Goal: Task Accomplishment & Management: Complete application form

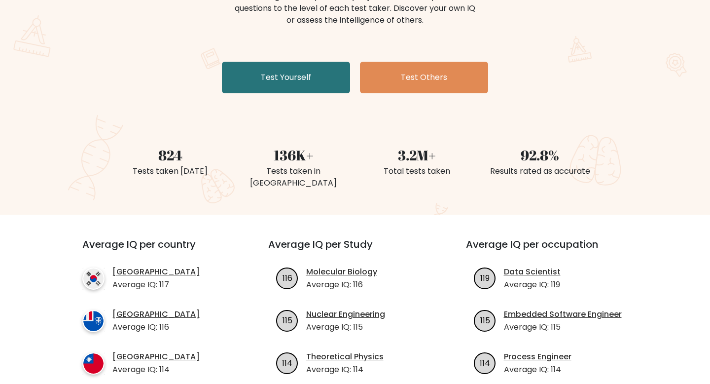
scroll to position [146, 0]
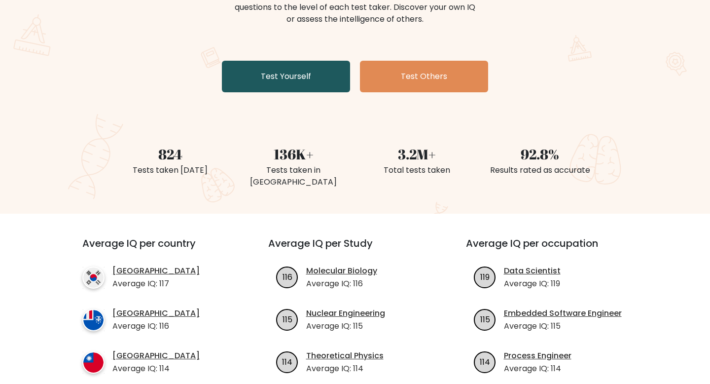
click at [296, 89] on link "Test Yourself" at bounding box center [286, 77] width 128 height 32
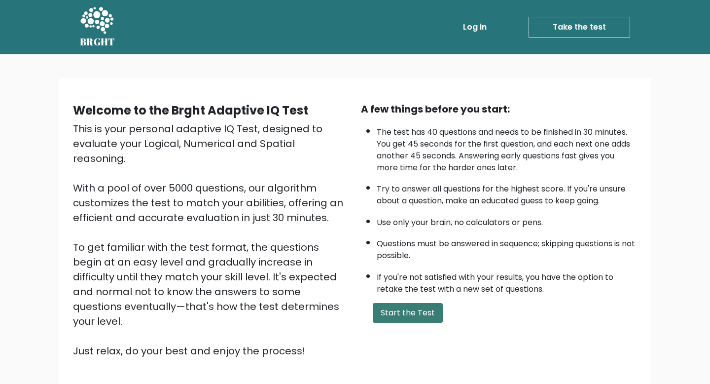
click at [423, 314] on button "Start the Test" at bounding box center [408, 313] width 70 height 20
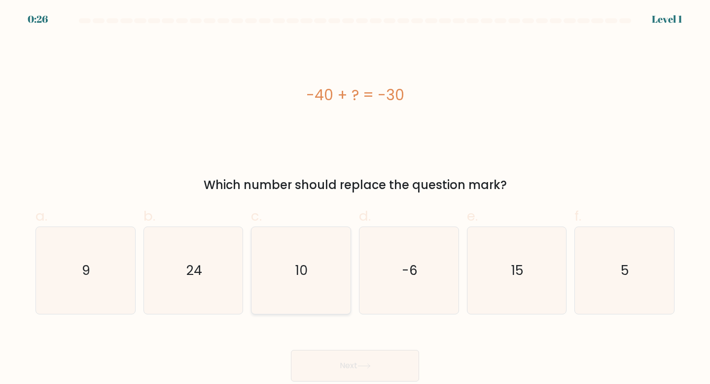
click at [305, 272] on text "10" at bounding box center [302, 270] width 12 height 18
click at [355, 198] on input "c. 10" at bounding box center [355, 195] width 0 height 6
radio input "true"
click at [348, 372] on button "Next" at bounding box center [355, 366] width 128 height 32
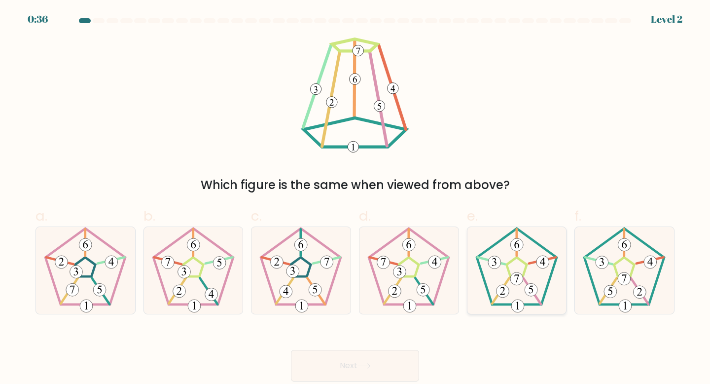
click at [508, 294] on 174 at bounding box center [502, 291] width 13 height 13
click at [356, 198] on input "e." at bounding box center [355, 195] width 0 height 6
radio input "true"
click at [388, 355] on button "Next" at bounding box center [355, 366] width 128 height 32
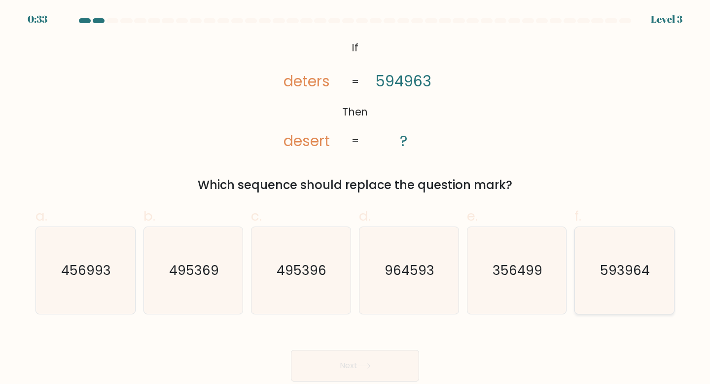
click at [588, 264] on icon "593964" at bounding box center [624, 270] width 87 height 87
click at [356, 198] on input "f. 593964" at bounding box center [355, 195] width 0 height 6
radio input "true"
click at [386, 356] on button "Next" at bounding box center [355, 366] width 128 height 32
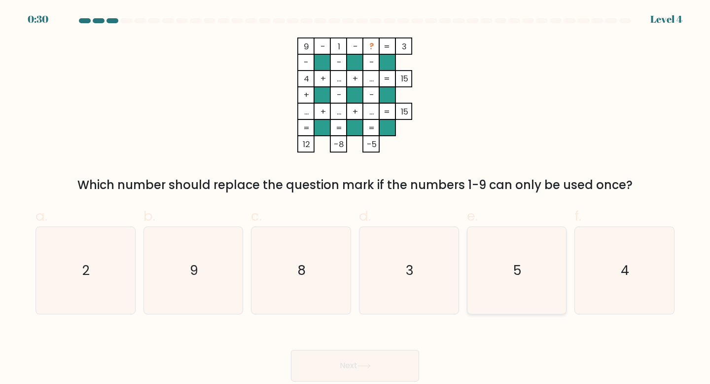
click at [530, 251] on icon "5" at bounding box center [517, 270] width 87 height 87
click at [356, 198] on input "e. 5" at bounding box center [355, 195] width 0 height 6
radio input "true"
click at [379, 361] on button "Next" at bounding box center [355, 366] width 128 height 32
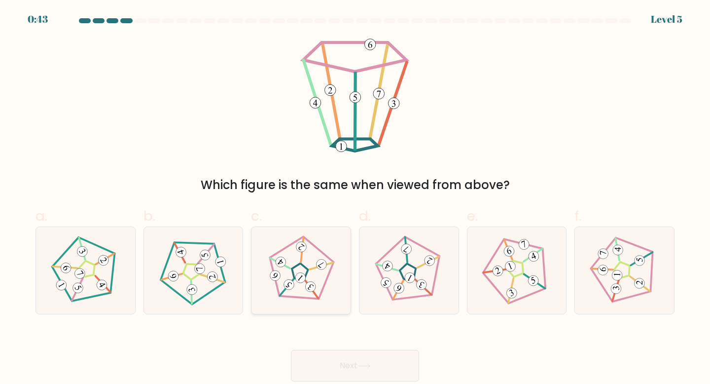
click at [330, 263] on 28 at bounding box center [322, 266] width 24 height 25
click at [355, 198] on input "c." at bounding box center [355, 195] width 0 height 6
radio input "true"
click at [327, 356] on button "Next" at bounding box center [355, 366] width 128 height 32
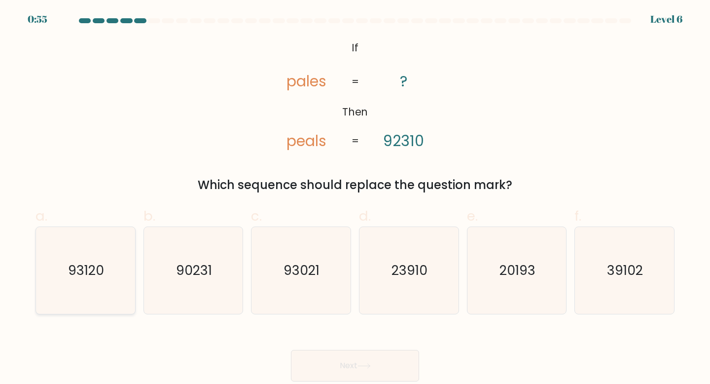
click at [124, 240] on icon "93120" at bounding box center [85, 270] width 87 height 87
click at [355, 198] on input "a. 93120" at bounding box center [355, 195] width 0 height 6
radio input "true"
click at [345, 357] on button "Next" at bounding box center [355, 366] width 128 height 32
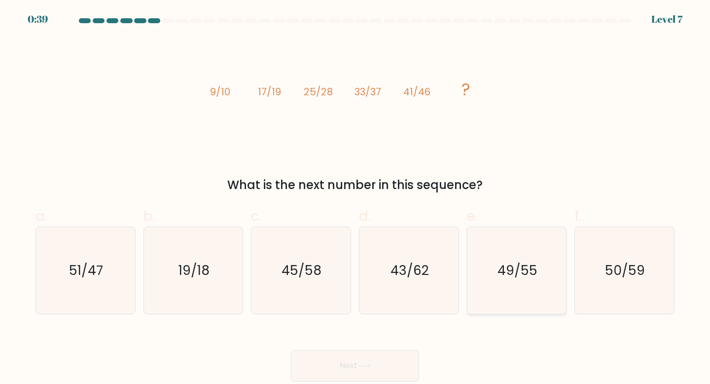
click at [528, 265] on text "49/55" at bounding box center [518, 270] width 40 height 18
click at [356, 198] on input "e. 49/55" at bounding box center [355, 195] width 0 height 6
radio input "true"
click at [358, 377] on button "Next" at bounding box center [355, 366] width 128 height 32
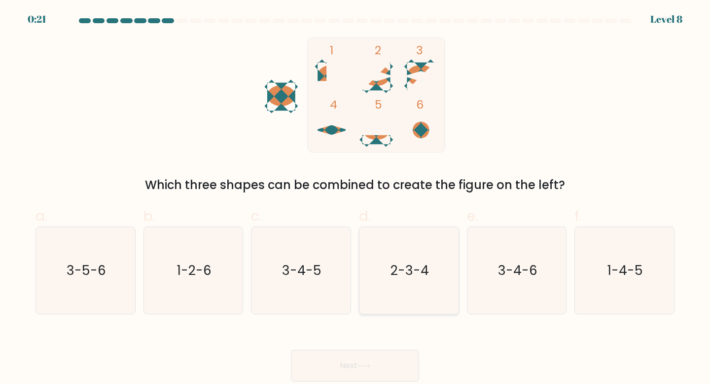
click at [419, 271] on text "2-3-4" at bounding box center [410, 270] width 38 height 18
click at [356, 198] on input "d. 2-3-4" at bounding box center [355, 195] width 0 height 6
radio input "true"
click at [364, 355] on button "Next" at bounding box center [355, 366] width 128 height 32
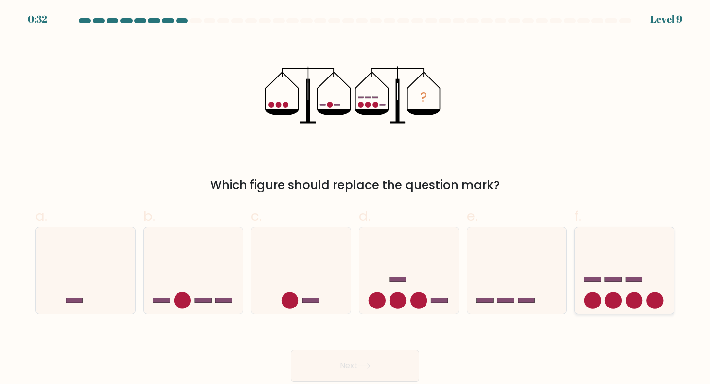
click at [611, 284] on icon at bounding box center [624, 270] width 99 height 82
click at [356, 198] on input "f." at bounding box center [355, 195] width 0 height 6
radio input "true"
click at [352, 371] on button "Next" at bounding box center [355, 366] width 128 height 32
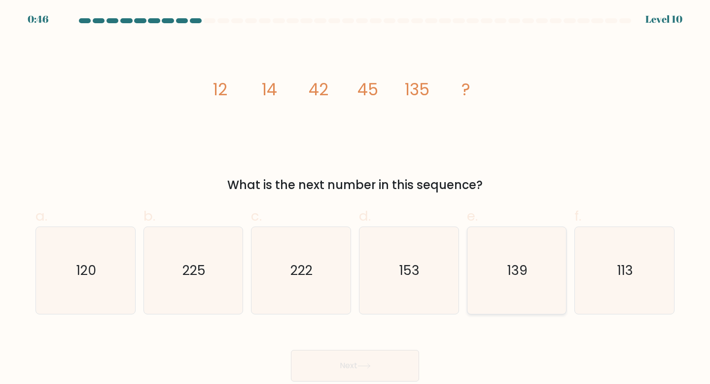
click at [532, 274] on icon "139" at bounding box center [517, 270] width 87 height 87
click at [356, 198] on input "e. 139" at bounding box center [355, 195] width 0 height 6
radio input "true"
click at [409, 356] on button "Next" at bounding box center [355, 366] width 128 height 32
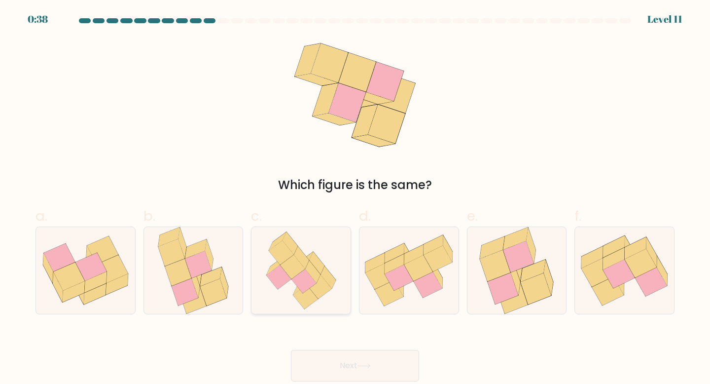
click at [326, 275] on icon at bounding box center [328, 277] width 15 height 23
click at [355, 198] on input "c." at bounding box center [355, 195] width 0 height 6
radio input "true"
click at [361, 364] on icon at bounding box center [364, 365] width 13 height 5
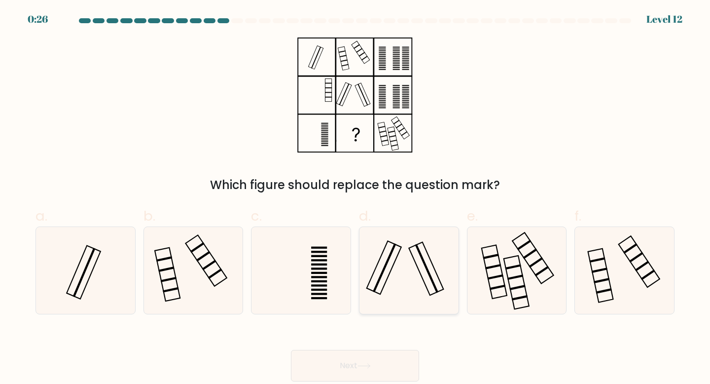
click at [402, 259] on icon at bounding box center [409, 270] width 87 height 87
click at [356, 198] on input "d." at bounding box center [355, 195] width 0 height 6
radio input "true"
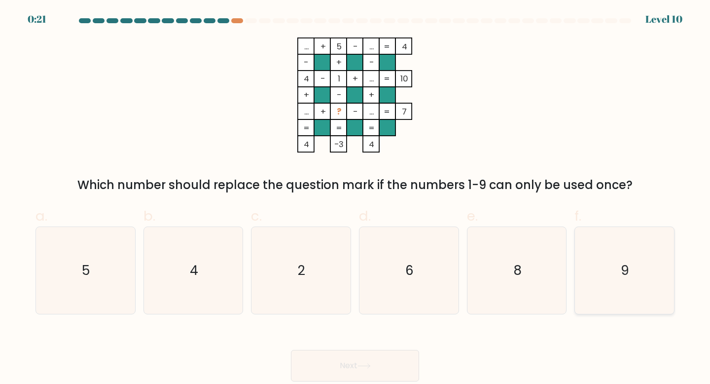
click at [599, 250] on icon "9" at bounding box center [624, 270] width 87 height 87
click at [356, 198] on input "f. 9" at bounding box center [355, 195] width 0 height 6
radio input "true"
click at [370, 361] on button "Next" at bounding box center [355, 366] width 128 height 32
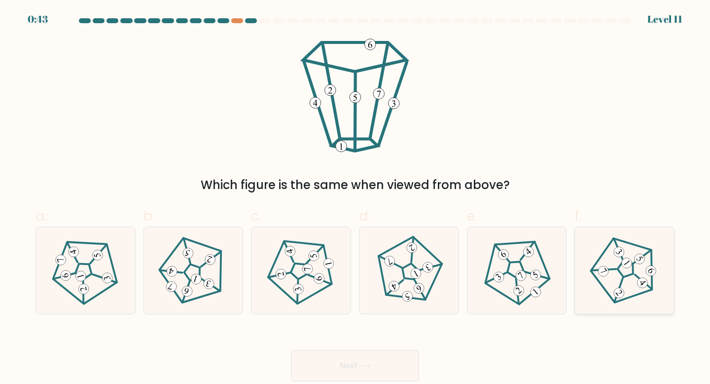
click at [653, 262] on 141 at bounding box center [627, 268] width 87 height 88
click at [356, 198] on input "f." at bounding box center [355, 195] width 0 height 6
radio input "true"
click at [360, 357] on button "Next" at bounding box center [355, 366] width 128 height 32
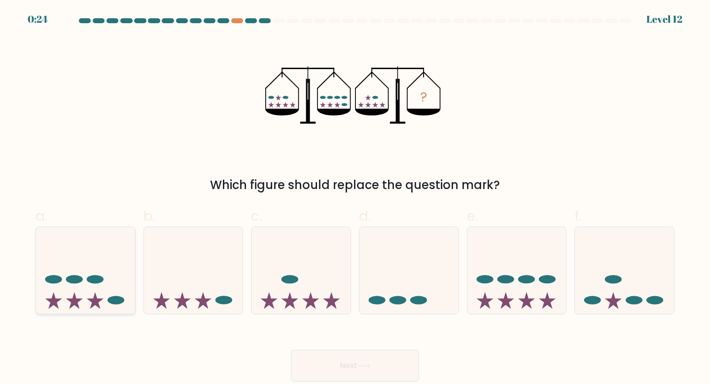
click at [107, 298] on icon at bounding box center [85, 270] width 99 height 82
click at [355, 198] on input "a." at bounding box center [355, 195] width 0 height 6
radio input "true"
click at [360, 372] on button "Next" at bounding box center [355, 366] width 128 height 32
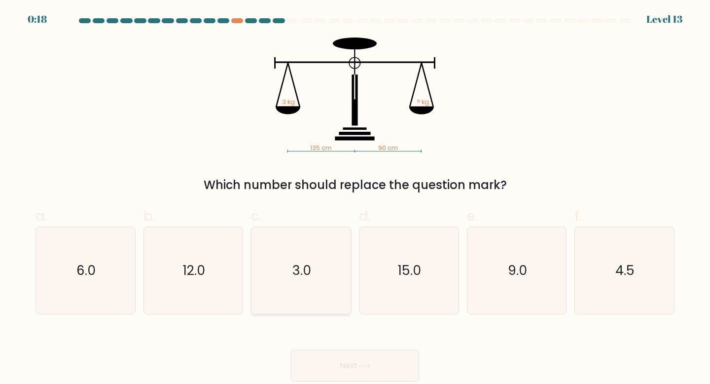
click at [296, 232] on icon "3.0" at bounding box center [301, 270] width 87 height 87
click at [355, 198] on input "c. 3.0" at bounding box center [355, 195] width 0 height 6
radio input "true"
click at [366, 350] on button "Next" at bounding box center [355, 366] width 128 height 32
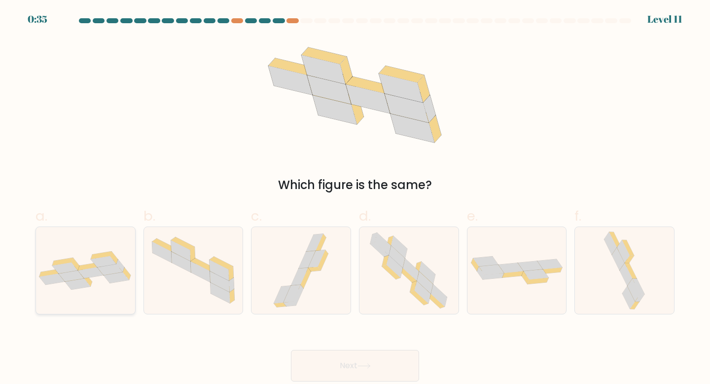
click at [86, 300] on div at bounding box center [86, 270] width 100 height 88
click at [355, 198] on input "a." at bounding box center [355, 195] width 0 height 6
radio input "true"
click at [303, 357] on button "Next" at bounding box center [355, 366] width 128 height 32
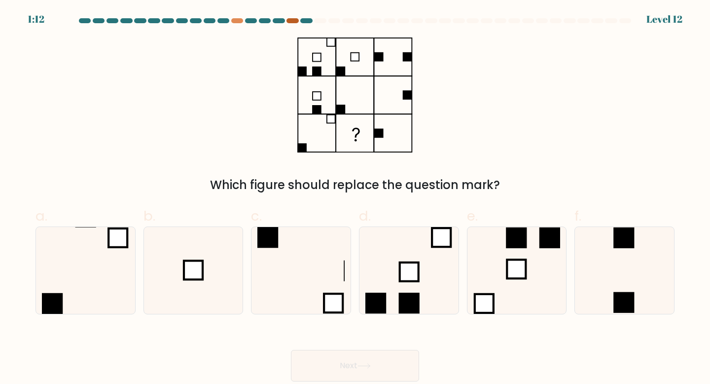
click at [290, 22] on div at bounding box center [293, 20] width 12 height 5
click at [211, 265] on icon at bounding box center [193, 270] width 87 height 87
click at [355, 198] on input "b." at bounding box center [355, 195] width 0 height 6
radio input "true"
click at [376, 368] on button "Next" at bounding box center [355, 366] width 128 height 32
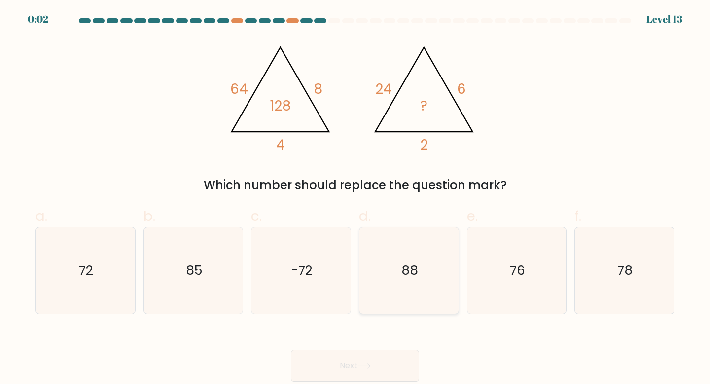
click at [414, 270] on text "88" at bounding box center [410, 270] width 17 height 18
click at [356, 198] on input "d. 88" at bounding box center [355, 195] width 0 height 6
radio input "true"
click at [611, 300] on icon "78" at bounding box center [624, 270] width 87 height 87
click at [356, 198] on input "f. 78" at bounding box center [355, 195] width 0 height 6
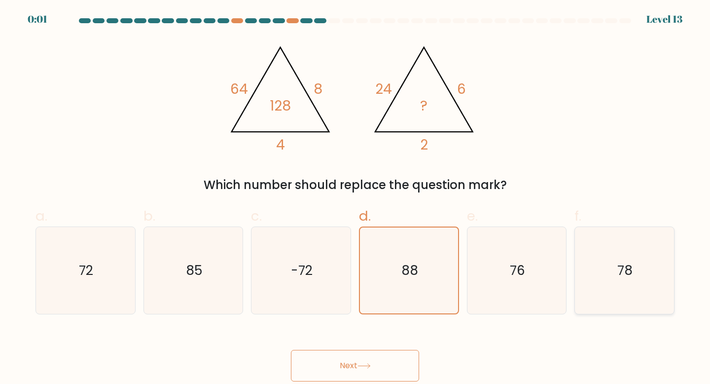
radio input "true"
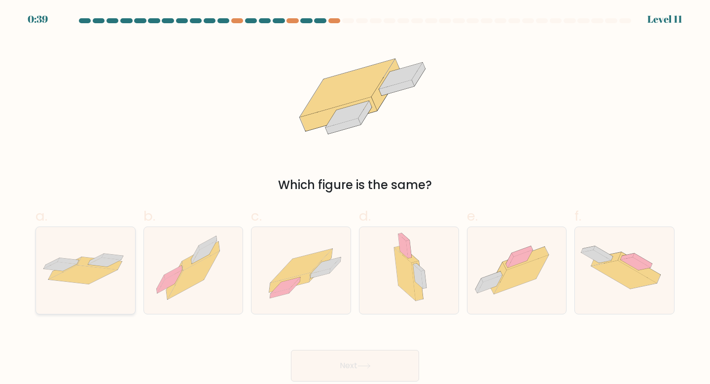
click at [110, 254] on icon at bounding box center [113, 257] width 21 height 6
click at [355, 198] on input "a." at bounding box center [355, 195] width 0 height 6
radio input "true"
click at [371, 371] on button "Next" at bounding box center [355, 366] width 128 height 32
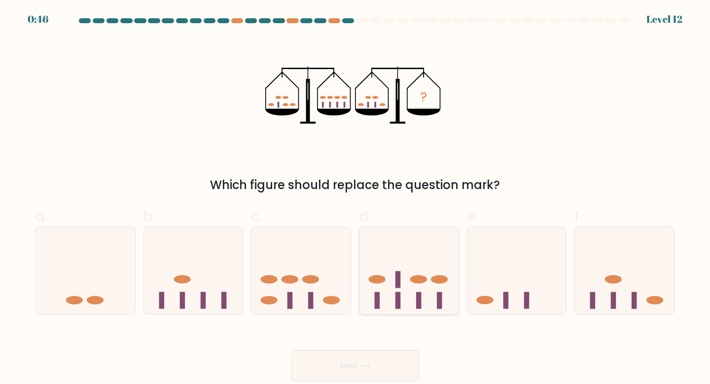
click at [394, 253] on icon at bounding box center [409, 270] width 99 height 82
click at [356, 198] on input "d." at bounding box center [355, 195] width 0 height 6
radio input "true"
click at [372, 357] on button "Next" at bounding box center [355, 366] width 128 height 32
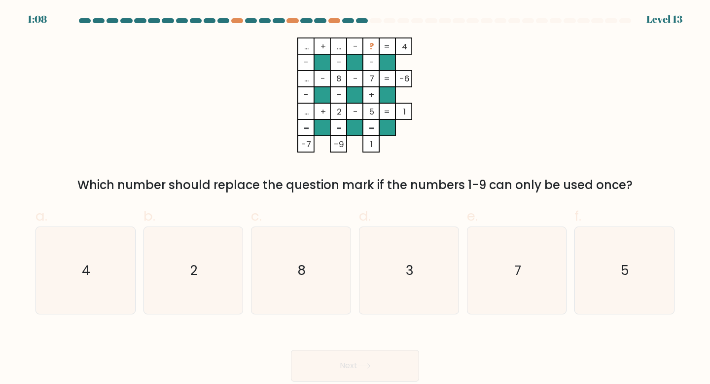
click at [369, 58] on tspan "-" at bounding box center [371, 62] width 5 height 12
click at [414, 259] on icon "3" at bounding box center [409, 270] width 87 height 87
click at [356, 198] on input "d. 3" at bounding box center [355, 195] width 0 height 6
radio input "true"
click at [369, 374] on button "Next" at bounding box center [355, 366] width 128 height 32
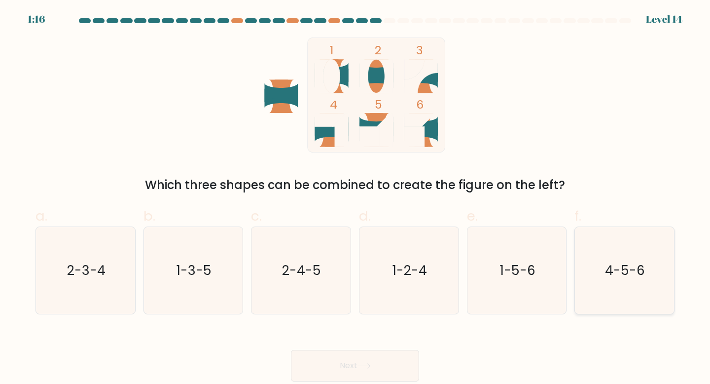
click at [643, 245] on icon "4-5-6" at bounding box center [624, 270] width 87 height 87
click at [356, 198] on input "f. 4-5-6" at bounding box center [355, 195] width 0 height 6
radio input "true"
click at [399, 374] on button "Next" at bounding box center [355, 366] width 128 height 32
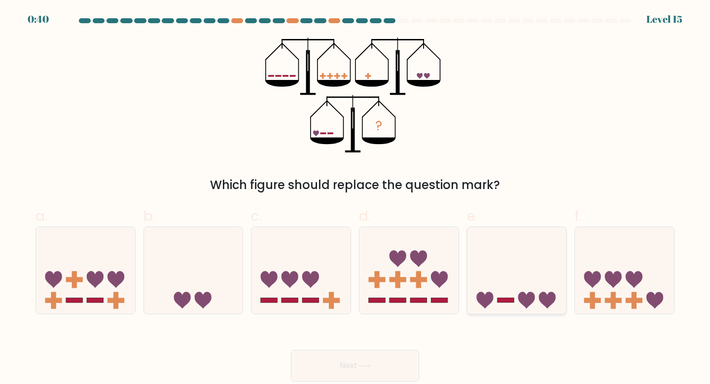
click at [517, 251] on icon at bounding box center [517, 270] width 99 height 82
click at [356, 198] on input "e." at bounding box center [355, 195] width 0 height 6
radio input "true"
click at [349, 364] on button "Next" at bounding box center [355, 366] width 128 height 32
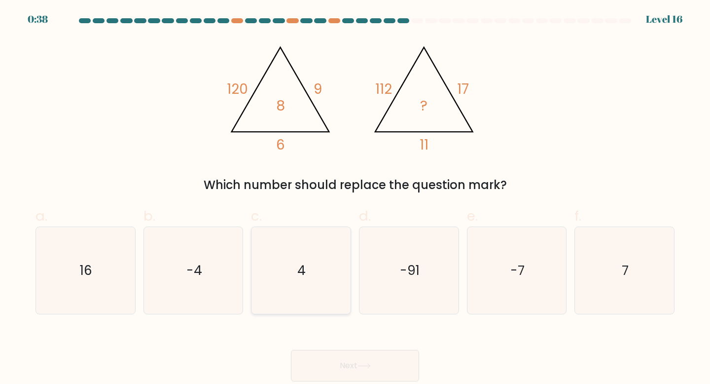
click at [261, 290] on icon "4" at bounding box center [301, 270] width 87 height 87
click at [355, 198] on input "c. 4" at bounding box center [355, 195] width 0 height 6
radio input "true"
click at [638, 283] on icon "7" at bounding box center [624, 270] width 87 height 87
click at [356, 198] on input "f. 7" at bounding box center [355, 195] width 0 height 6
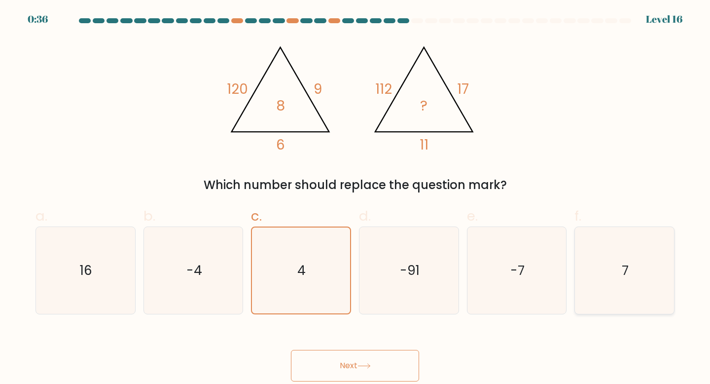
radio input "true"
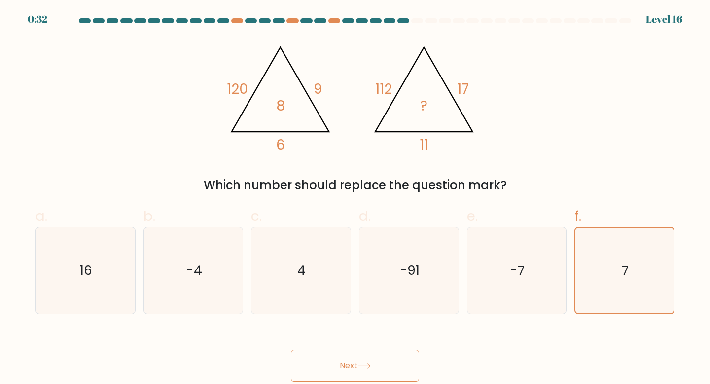
click at [389, 363] on button "Next" at bounding box center [355, 366] width 128 height 32
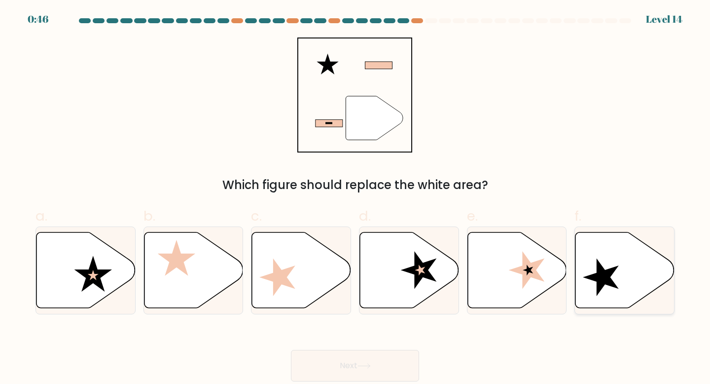
click at [616, 262] on icon at bounding box center [625, 270] width 99 height 76
click at [356, 198] on input "f." at bounding box center [355, 195] width 0 height 6
radio input "true"
click at [389, 368] on button "Next" at bounding box center [355, 366] width 128 height 32
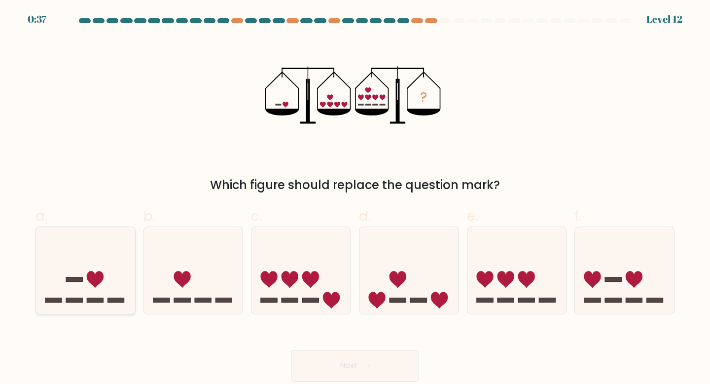
click at [98, 285] on icon at bounding box center [85, 270] width 99 height 82
click at [355, 198] on input "a." at bounding box center [355, 195] width 0 height 6
radio input "true"
click at [317, 361] on button "Next" at bounding box center [355, 366] width 128 height 32
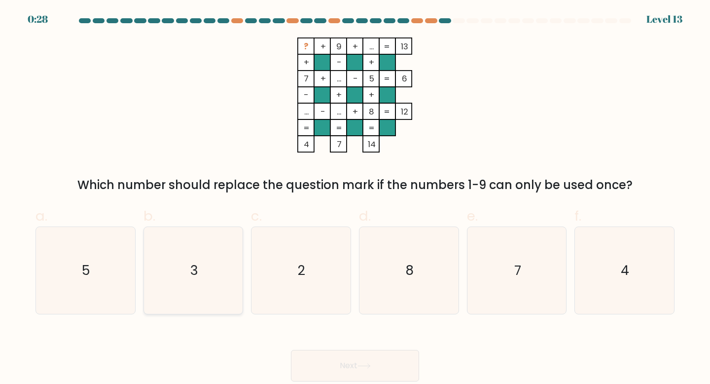
click at [210, 230] on icon "3" at bounding box center [193, 270] width 87 height 87
click at [355, 198] on input "b. 3" at bounding box center [355, 195] width 0 height 6
radio input "true"
click at [346, 352] on button "Next" at bounding box center [355, 366] width 128 height 32
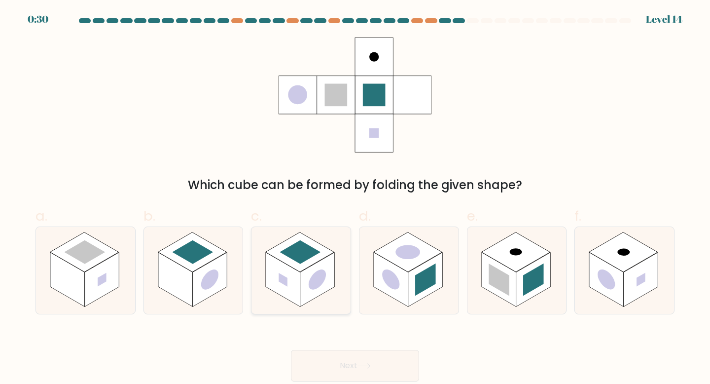
click at [308, 269] on rect at bounding box center [317, 279] width 35 height 54
click at [355, 198] on input "c." at bounding box center [355, 195] width 0 height 6
radio input "true"
click at [364, 373] on button "Next" at bounding box center [355, 366] width 128 height 32
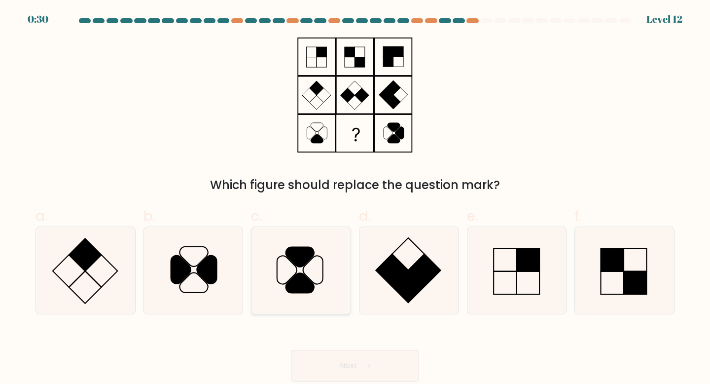
click at [310, 241] on icon at bounding box center [301, 270] width 87 height 87
click at [355, 198] on input "c." at bounding box center [355, 195] width 0 height 6
radio input "true"
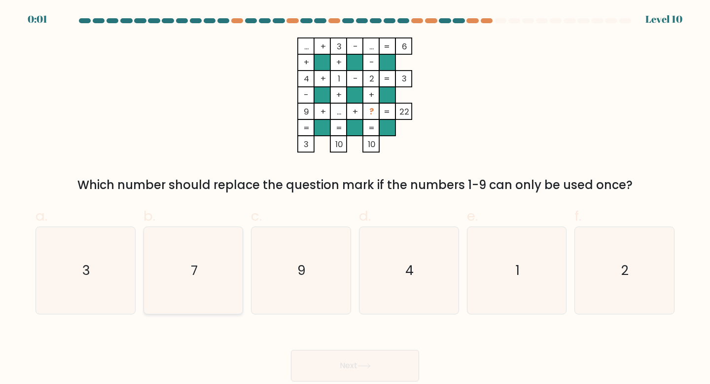
click at [224, 264] on icon "7" at bounding box center [193, 270] width 87 height 87
click at [355, 198] on input "b. 7" at bounding box center [355, 195] width 0 height 6
radio input "true"
click at [365, 371] on div "Next" at bounding box center [355, 353] width 651 height 55
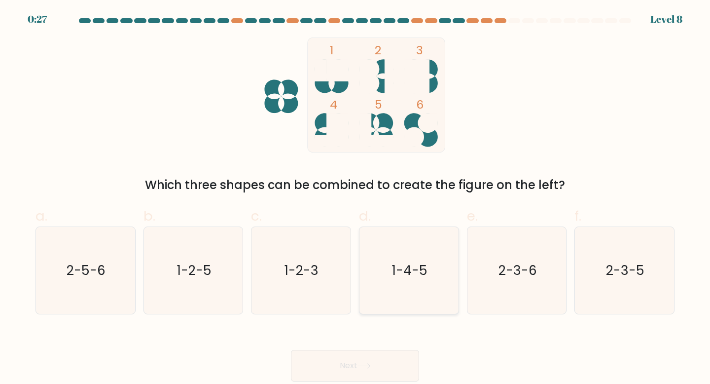
click at [396, 257] on icon "1-4-5" at bounding box center [409, 270] width 87 height 87
click at [356, 198] on input "d. 1-4-5" at bounding box center [355, 195] width 0 height 6
radio input "true"
click at [357, 367] on button "Next" at bounding box center [355, 366] width 128 height 32
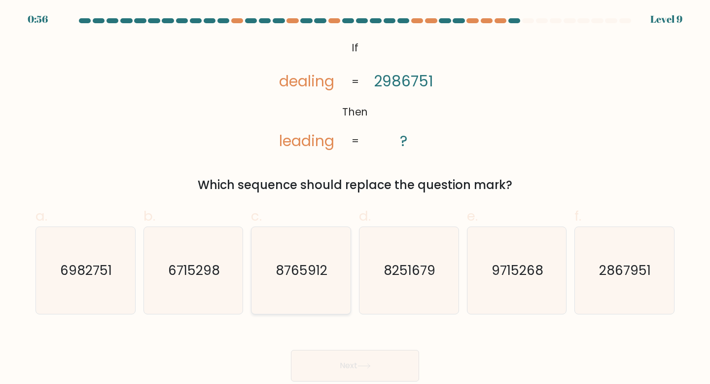
click at [318, 264] on text "8765912" at bounding box center [302, 270] width 52 height 18
click at [355, 198] on input "c. 8765912" at bounding box center [355, 195] width 0 height 6
radio input "true"
click at [97, 251] on icon "6982751" at bounding box center [85, 270] width 87 height 87
click at [355, 198] on input "a. 6982751" at bounding box center [355, 195] width 0 height 6
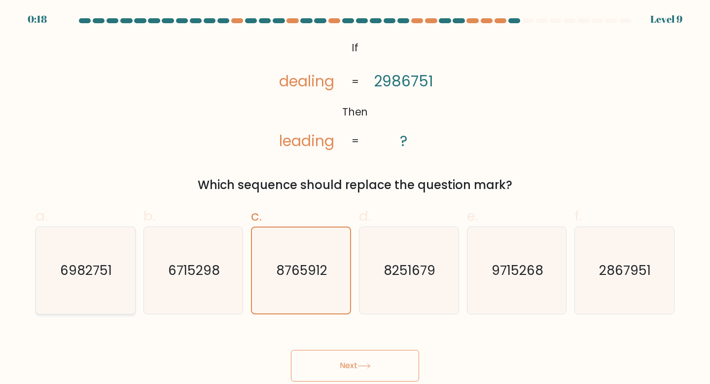
radio input "true"
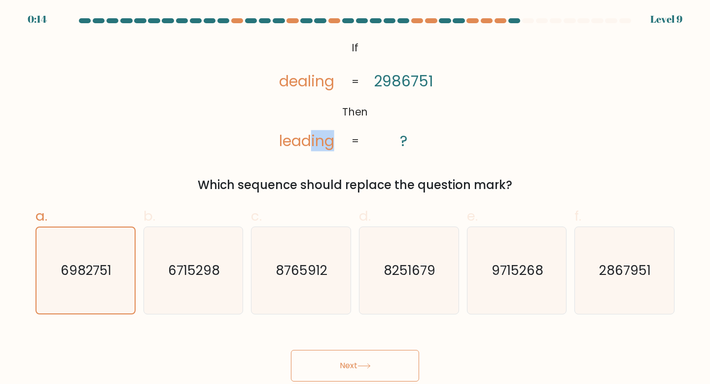
drag, startPoint x: 312, startPoint y: 141, endPoint x: 335, endPoint y: 150, distance: 25.2
click at [335, 150] on icon "@import url('[URL][DOMAIN_NAME]); If Then dealing leading 2986751 ? = =" at bounding box center [355, 94] width 187 height 115
click at [387, 120] on icon "@import url('[URL][DOMAIN_NAME]); If Then dealing leading 2986751 ? = =" at bounding box center [355, 94] width 187 height 115
click at [326, 360] on button "Next" at bounding box center [355, 366] width 128 height 32
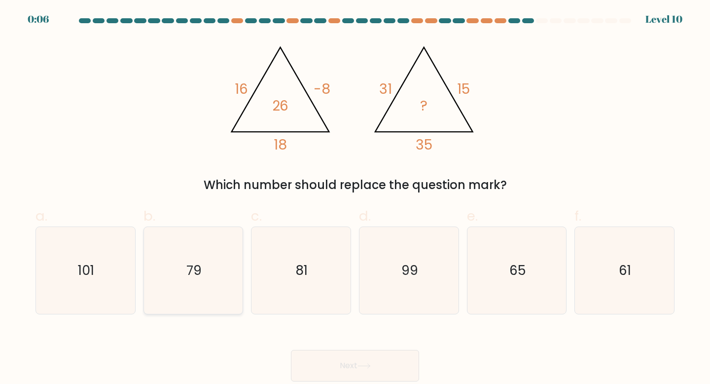
click at [151, 273] on icon "79" at bounding box center [193, 270] width 87 height 87
click at [355, 198] on input "b. 79" at bounding box center [355, 195] width 0 height 6
radio input "true"
click at [321, 369] on button "Next" at bounding box center [355, 366] width 128 height 32
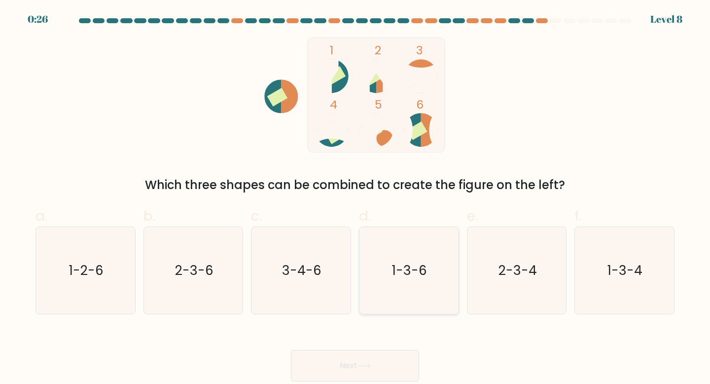
click at [424, 259] on icon "1-3-6" at bounding box center [409, 270] width 87 height 87
click at [356, 198] on input "d. 1-3-6" at bounding box center [355, 195] width 0 height 6
radio input "true"
click at [308, 267] on text "3-4-6" at bounding box center [301, 270] width 39 height 18
click at [355, 198] on input "c. 3-4-6" at bounding box center [355, 195] width 0 height 6
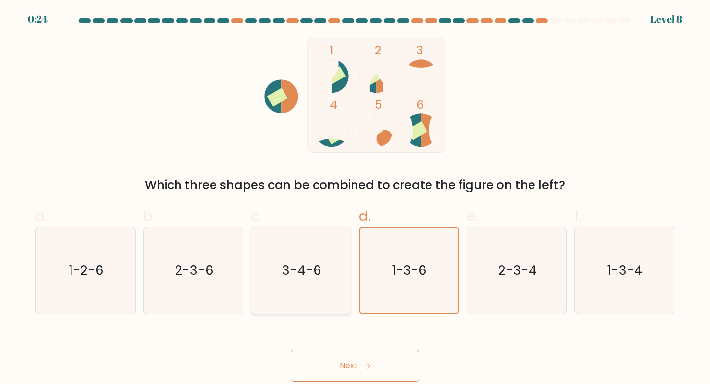
radio input "true"
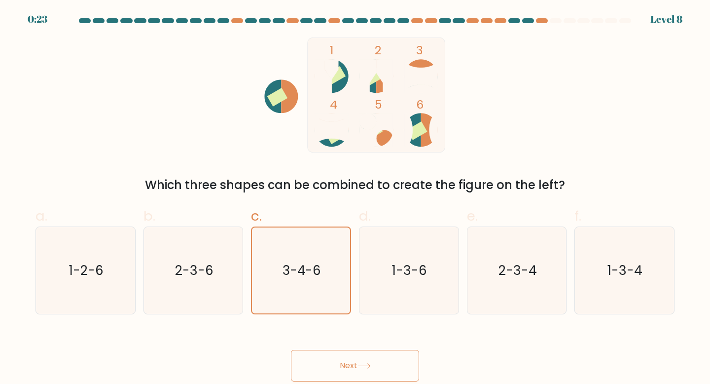
click at [329, 370] on button "Next" at bounding box center [355, 366] width 128 height 32
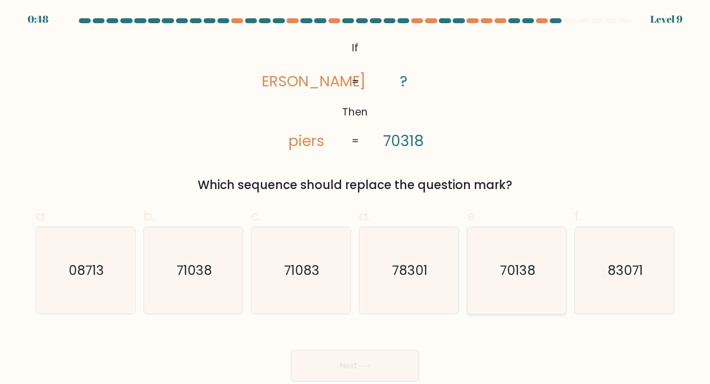
click at [487, 270] on icon "70138" at bounding box center [517, 270] width 87 height 87
click at [356, 198] on input "e. 70138" at bounding box center [355, 195] width 0 height 6
radio input "true"
click at [341, 370] on button "Next" at bounding box center [355, 366] width 128 height 32
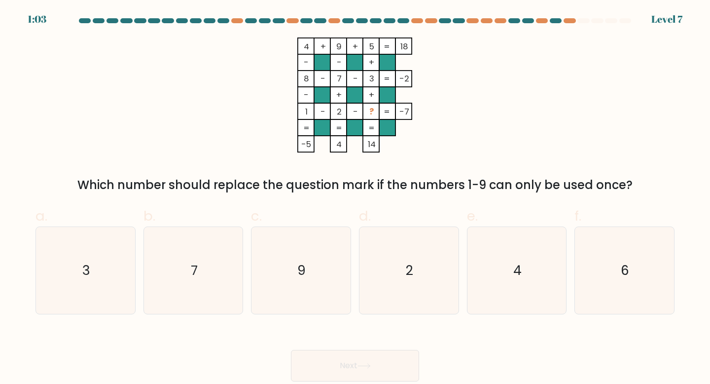
click at [328, 218] on label "c. 9" at bounding box center [301, 260] width 100 height 109
click at [355, 198] on input "c. 9" at bounding box center [355, 195] width 0 height 6
radio input "true"
click at [606, 291] on icon "6" at bounding box center [624, 270] width 87 height 87
click at [356, 198] on input "f. 6" at bounding box center [355, 195] width 0 height 6
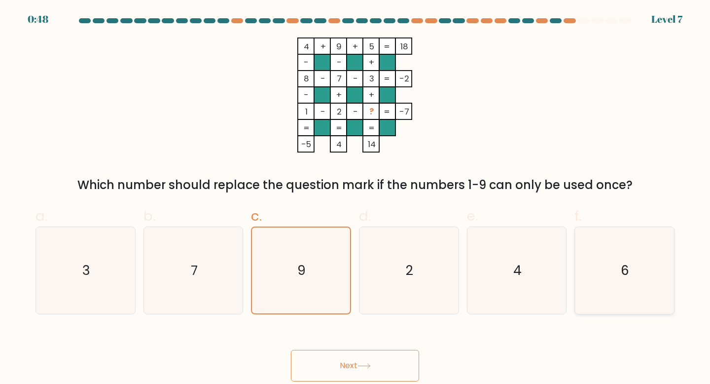
radio input "true"
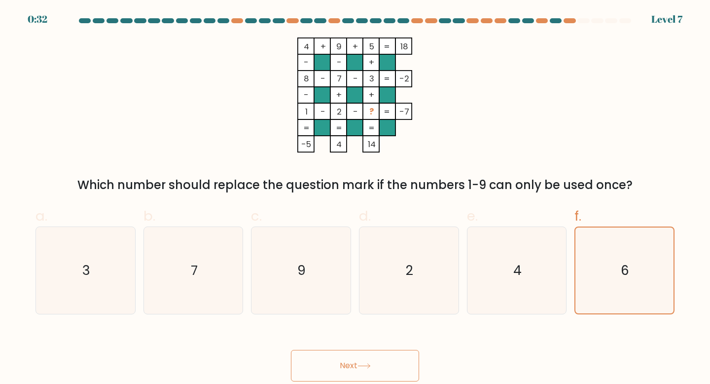
click at [360, 372] on button "Next" at bounding box center [355, 366] width 128 height 32
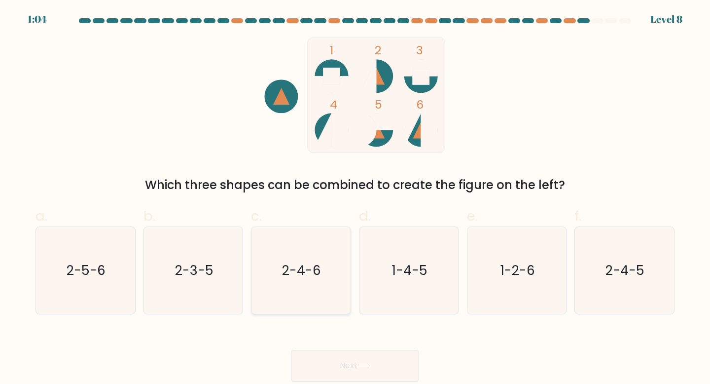
click at [327, 257] on icon "2-4-6" at bounding box center [301, 270] width 87 height 87
click at [355, 198] on input "c. 2-4-6" at bounding box center [355, 195] width 0 height 6
radio input "true"
click at [345, 364] on button "Next" at bounding box center [355, 366] width 128 height 32
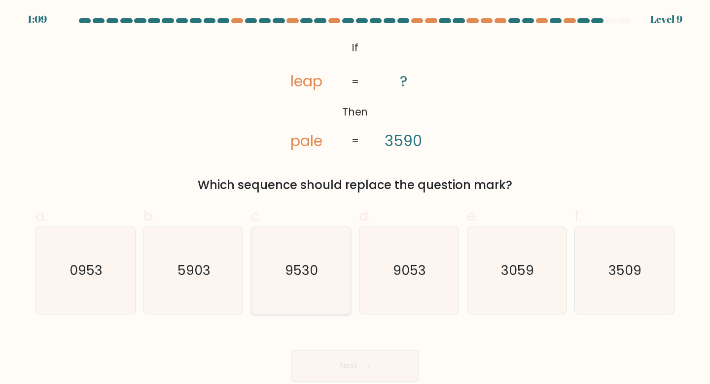
click at [326, 255] on icon "9530" at bounding box center [301, 270] width 87 height 87
click at [355, 198] on input "c. 9530" at bounding box center [355, 195] width 0 height 6
radio input "true"
click at [432, 267] on icon "9053" at bounding box center [409, 270] width 87 height 87
click at [356, 198] on input "d. 9053" at bounding box center [355, 195] width 0 height 6
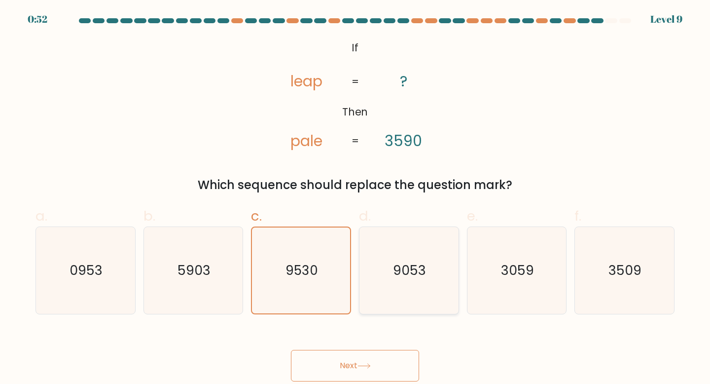
radio input "true"
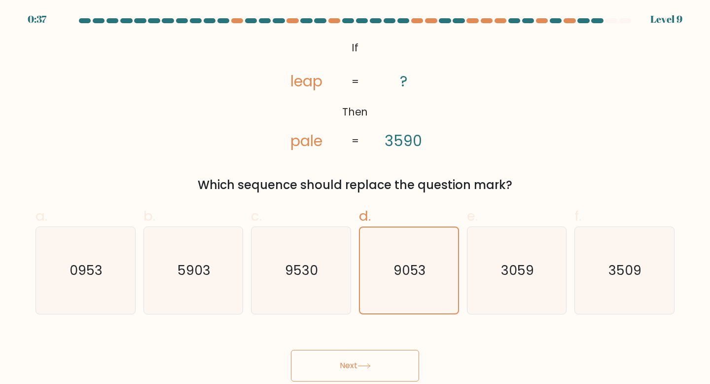
click at [337, 356] on button "Next" at bounding box center [355, 366] width 128 height 32
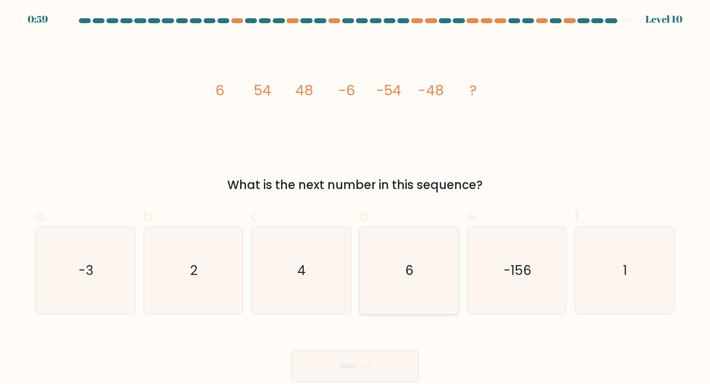
click at [414, 252] on icon "6" at bounding box center [409, 270] width 87 height 87
click at [356, 198] on input "d. 6" at bounding box center [355, 195] width 0 height 6
radio input "true"
click at [350, 364] on button "Next" at bounding box center [355, 366] width 128 height 32
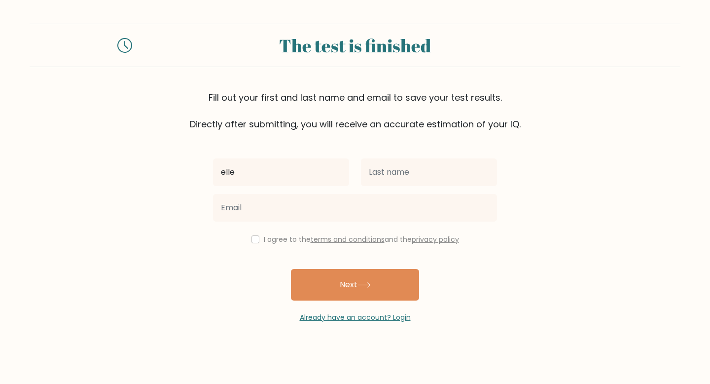
type input "elle"
click at [350, 364] on body "The test is finished Fill out your first and last name and email to save your t…" at bounding box center [355, 192] width 710 height 384
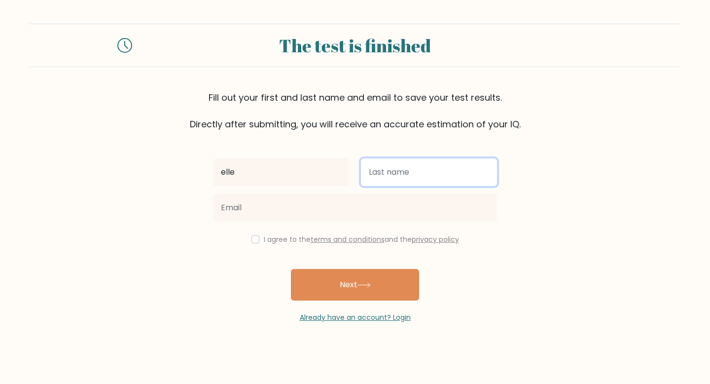
click at [386, 172] on input "text" at bounding box center [429, 172] width 136 height 28
type input "smith"
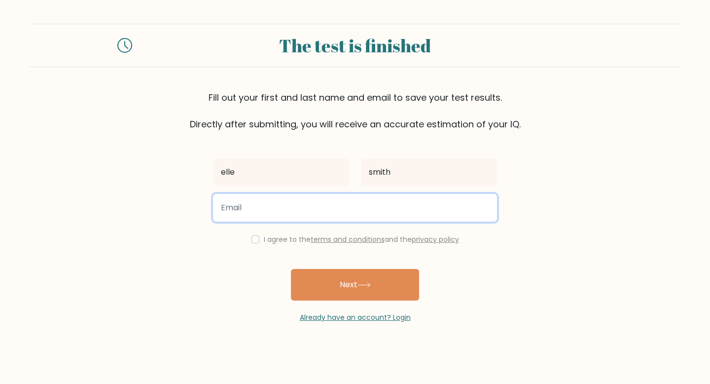
click at [246, 213] on input "email" at bounding box center [355, 208] width 284 height 28
type input "cgs80@georgetown.edu"
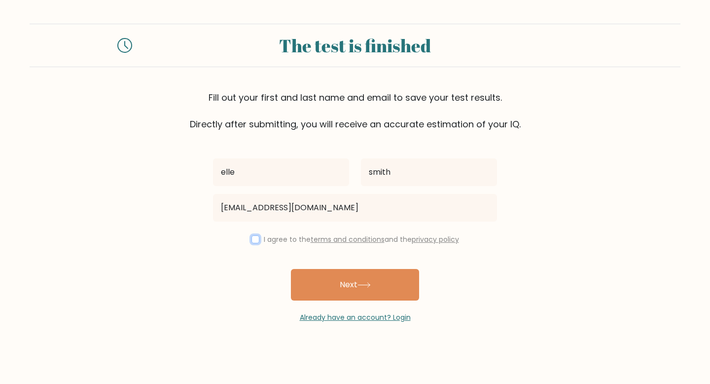
click at [253, 237] on input "checkbox" at bounding box center [256, 239] width 8 height 8
checkbox input "true"
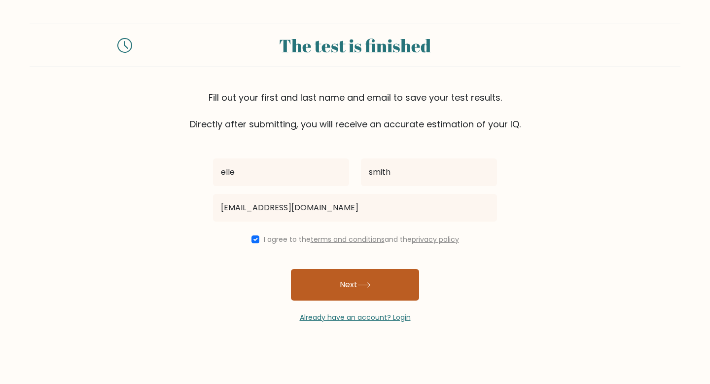
click at [338, 279] on button "Next" at bounding box center [355, 285] width 128 height 32
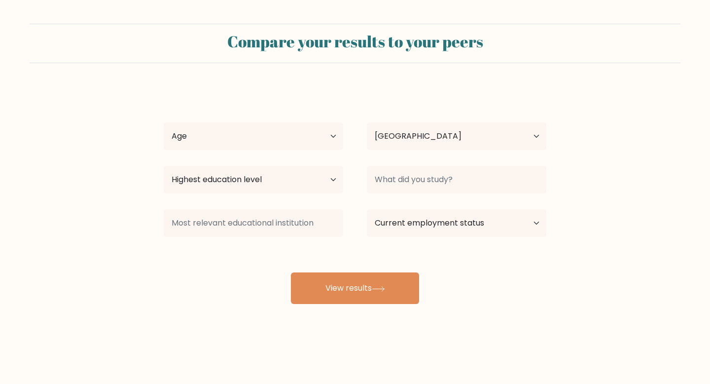
select select "US"
click at [294, 154] on div "elle smith Age Under 18 years old 18-24 years old 25-34 years old 35-44 years o…" at bounding box center [355, 195] width 395 height 217
click at [286, 141] on select "Age Under 18 years old 18-24 years old 25-34 years old 35-44 years old 45-54 ye…" at bounding box center [254, 136] width 180 height 28
select select "18_24"
click at [164, 122] on select "Age Under 18 years old 18-24 years old 25-34 years old 35-44 years old 45-54 ye…" at bounding box center [254, 136] width 180 height 28
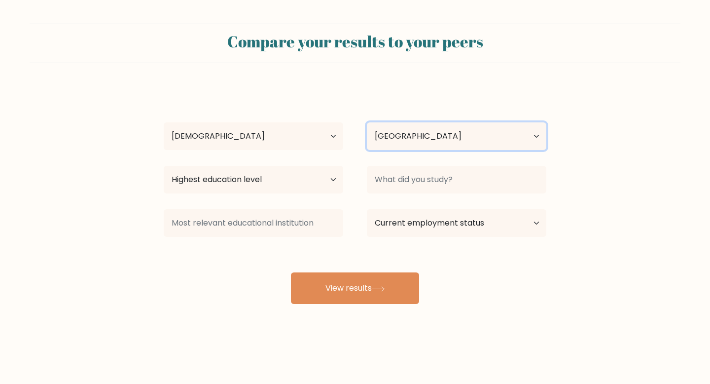
click at [409, 143] on select "Country Afghanistan Albania Algeria American Samoa Andorra Angola Anguilla Anta…" at bounding box center [457, 136] width 180 height 28
click at [367, 122] on select "Country Afghanistan Albania Algeria American Samoa Andorra Angola Anguilla Anta…" at bounding box center [457, 136] width 180 height 28
click at [300, 161] on div "elle smith Age Under 18 years old 18-24 years old 25-34 years old 35-44 years o…" at bounding box center [355, 195] width 395 height 217
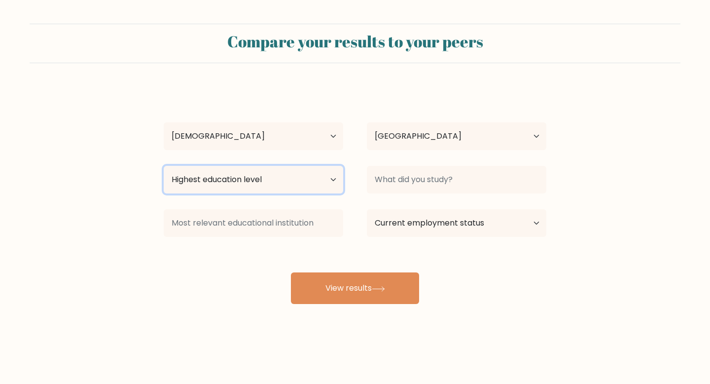
click at [297, 175] on select "Highest education level No schooling Primary Lower Secondary Upper Secondary Oc…" at bounding box center [254, 180] width 180 height 28
select select "bachelors_degree"
click at [164, 166] on select "Highest education level No schooling Primary Lower Secondary Upper Secondary Oc…" at bounding box center [254, 180] width 180 height 28
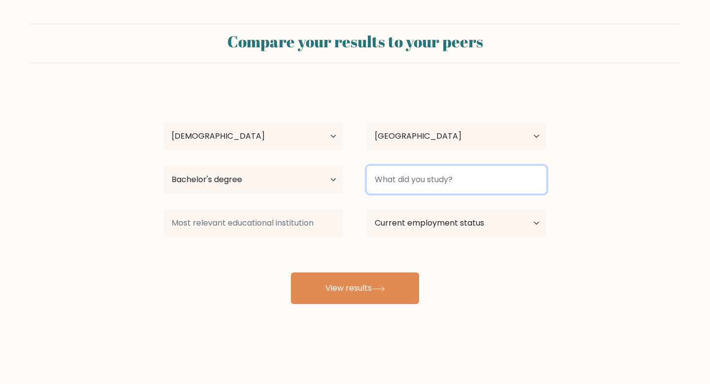
click at [382, 181] on input at bounding box center [457, 180] width 180 height 28
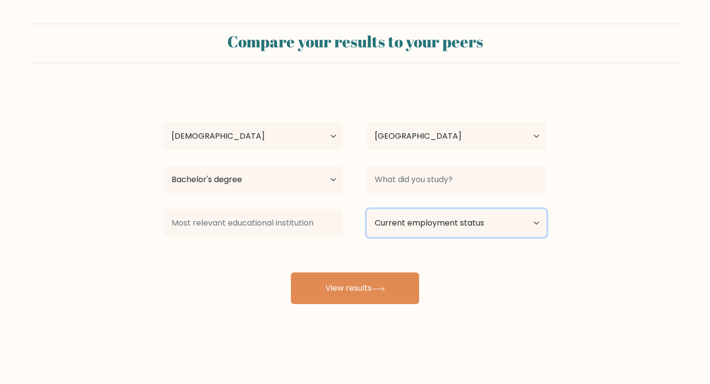
click at [421, 231] on select "Current employment status Employed Student Retired Other / prefer not to answer" at bounding box center [457, 223] width 180 height 28
select select "student"
click at [367, 209] on select "Current employment status Employed Student Retired Other / prefer not to answer" at bounding box center [457, 223] width 180 height 28
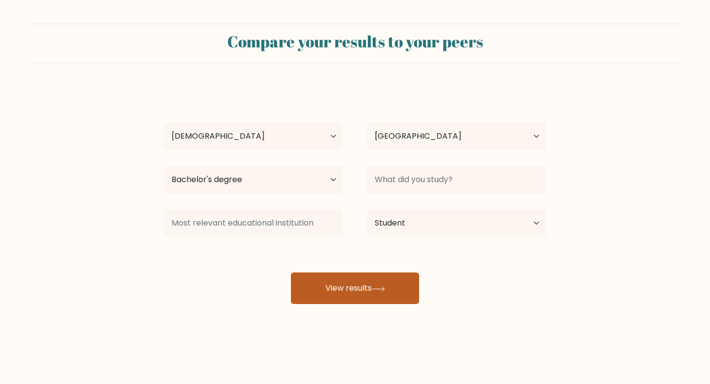
click at [339, 300] on button "View results" at bounding box center [355, 288] width 128 height 32
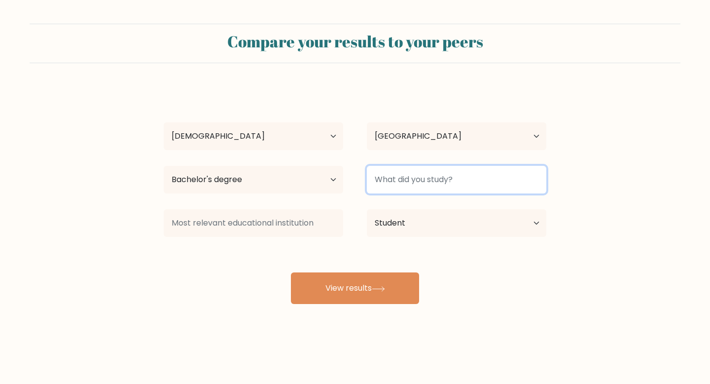
click at [446, 182] on input at bounding box center [457, 180] width 180 height 28
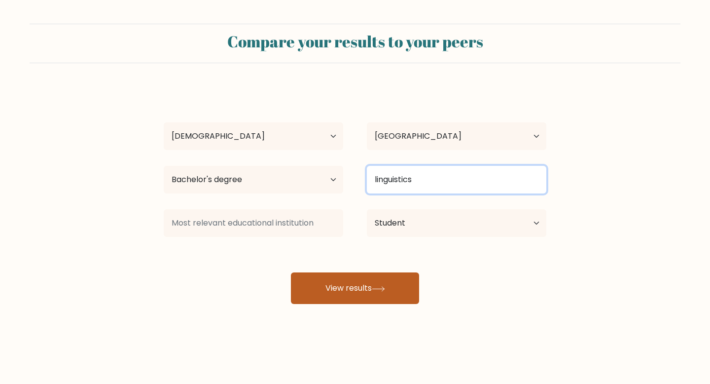
type input "linguistics"
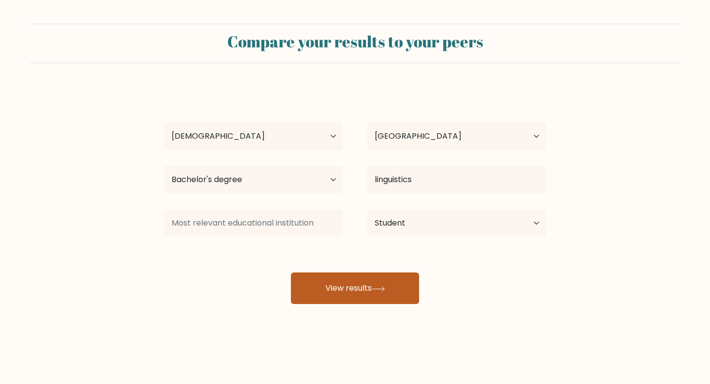
click at [365, 277] on button "View results" at bounding box center [355, 288] width 128 height 32
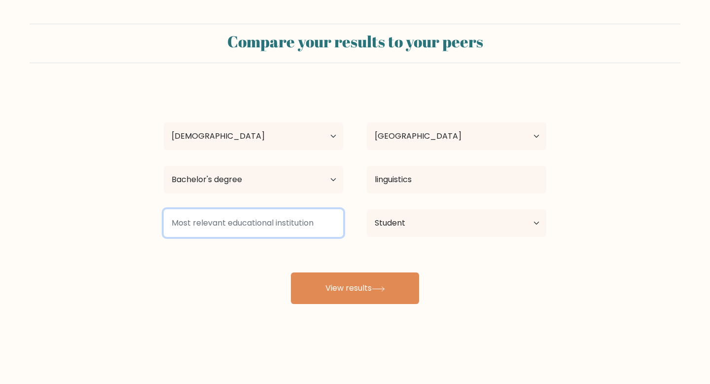
click at [310, 221] on input at bounding box center [254, 223] width 180 height 28
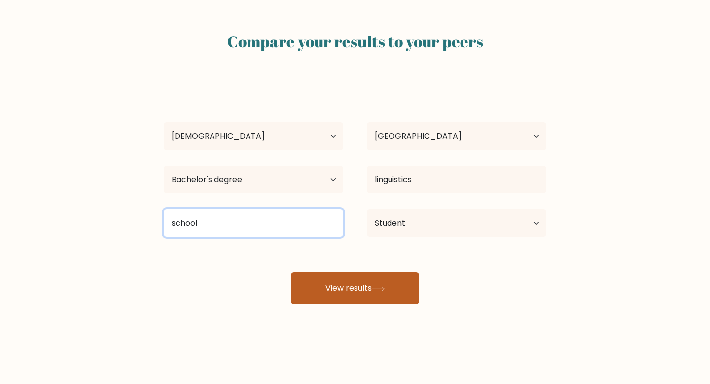
type input "school"
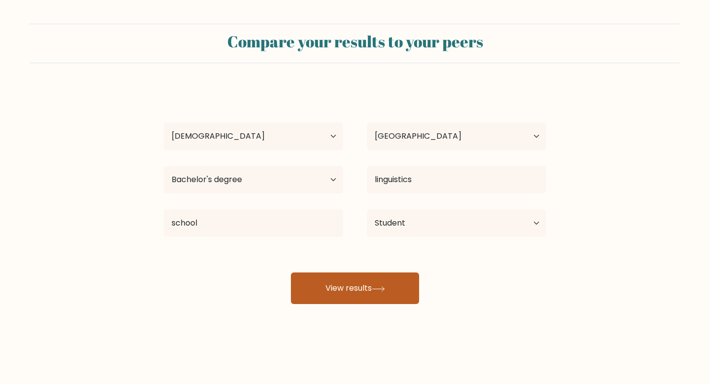
click at [345, 300] on button "View results" at bounding box center [355, 288] width 128 height 32
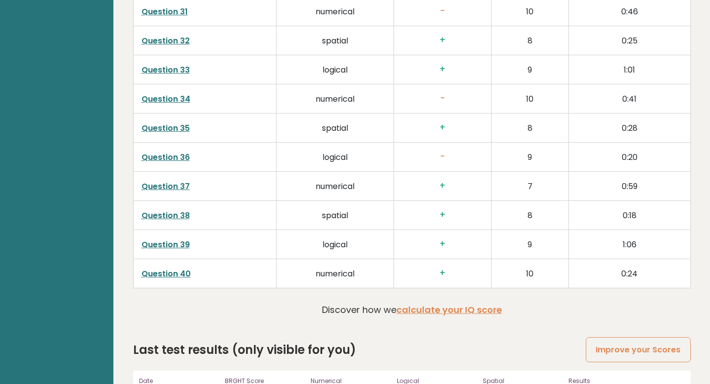
scroll to position [2471, 0]
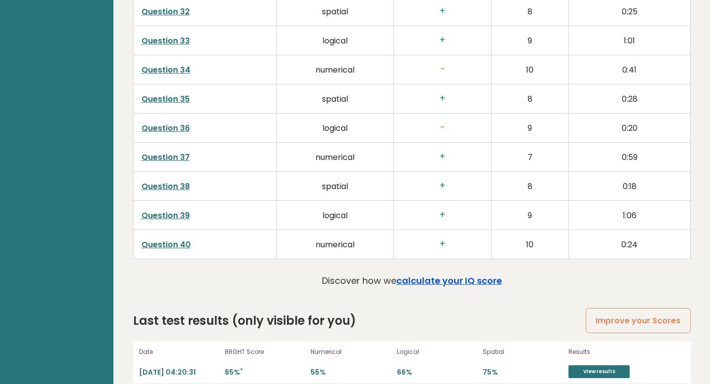
click at [458, 274] on link "calculate your IQ score" at bounding box center [450, 280] width 106 height 12
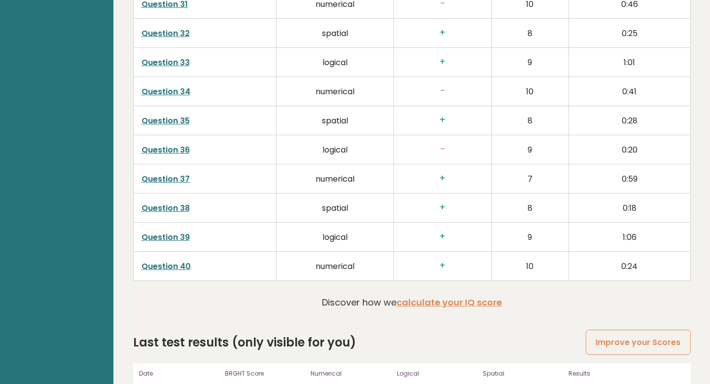
scroll to position [2441, 0]
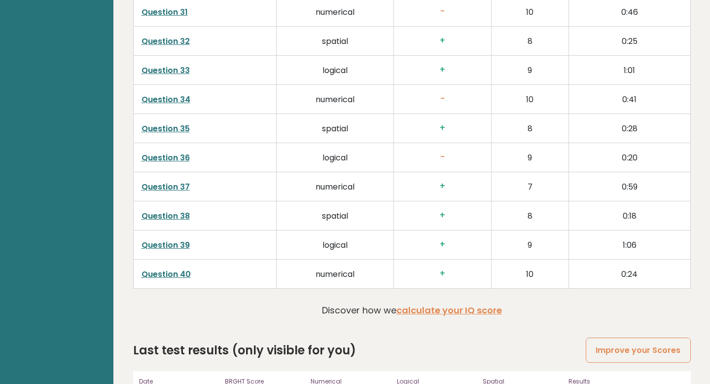
click at [157, 268] on link "Question 40" at bounding box center [166, 273] width 49 height 11
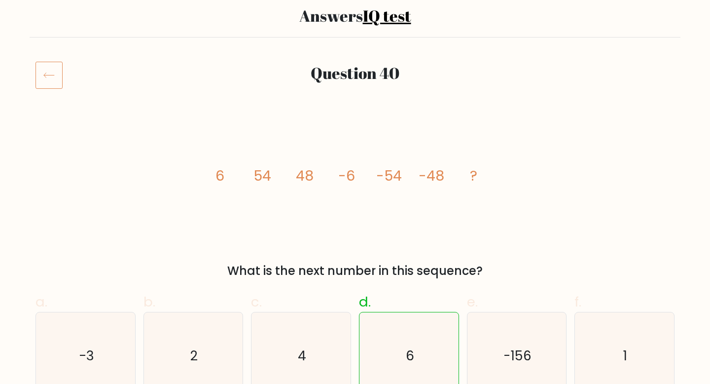
scroll to position [72, 0]
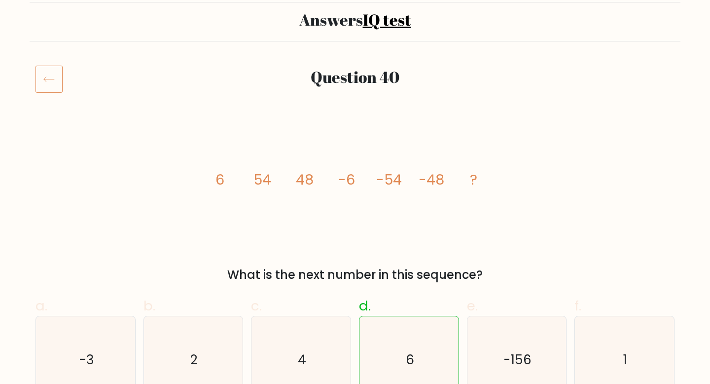
click at [47, 84] on icon at bounding box center [49, 79] width 27 height 28
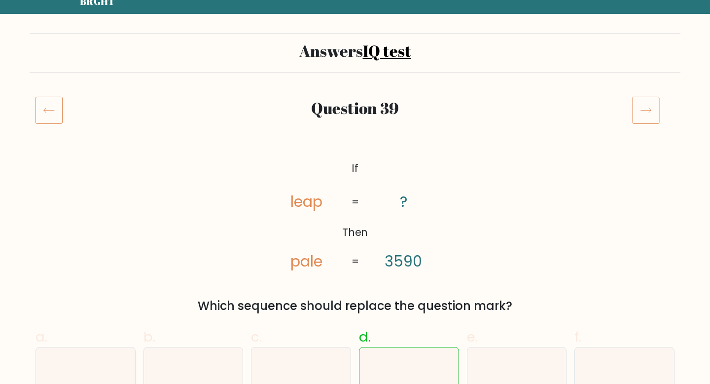
scroll to position [39, 0]
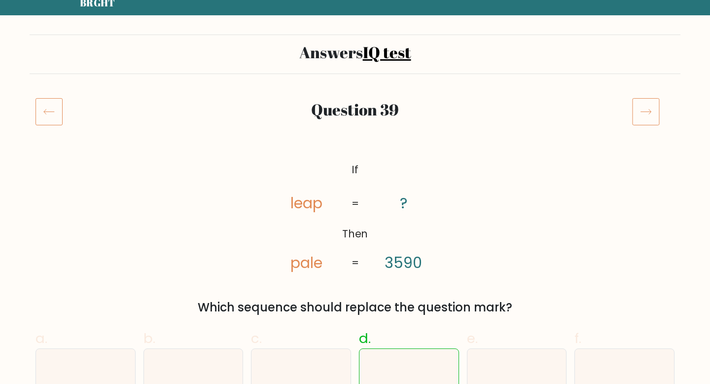
click at [54, 118] on icon at bounding box center [49, 112] width 27 height 28
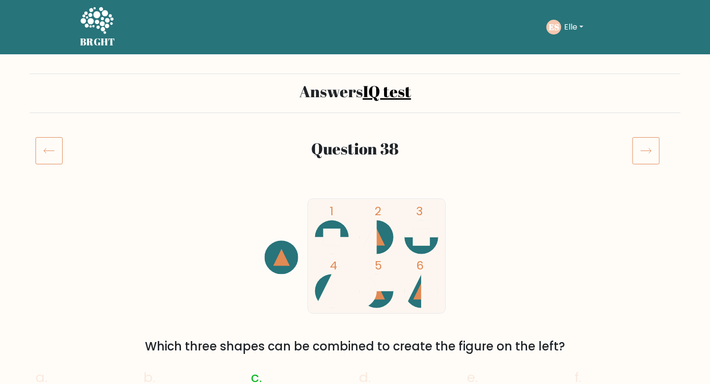
click at [43, 158] on icon at bounding box center [49, 151] width 27 height 28
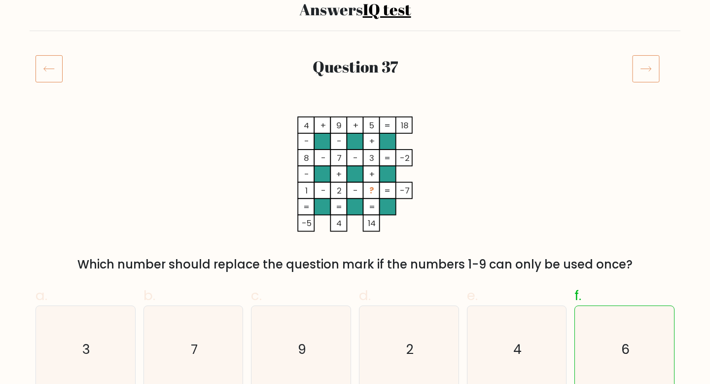
scroll to position [14, 0]
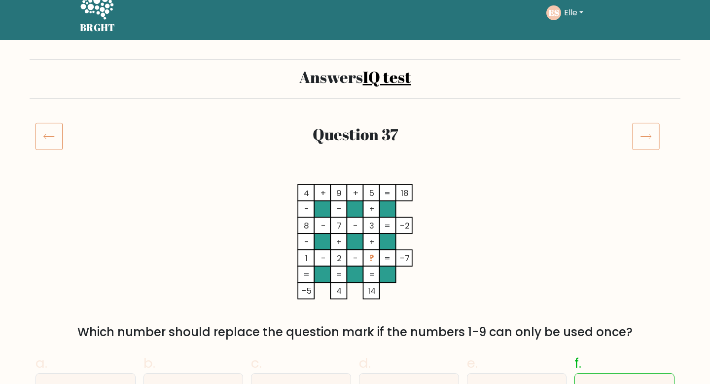
click at [58, 138] on icon at bounding box center [49, 136] width 27 height 28
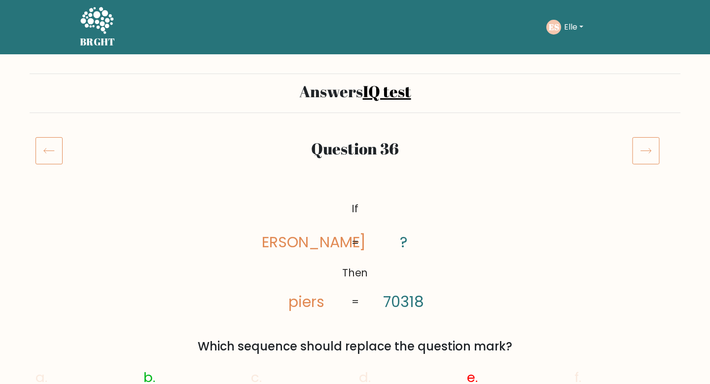
click at [53, 153] on icon at bounding box center [49, 151] width 27 height 28
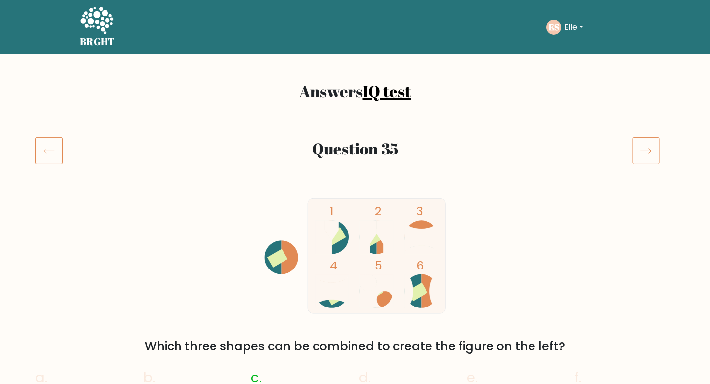
click at [54, 142] on icon at bounding box center [49, 151] width 27 height 28
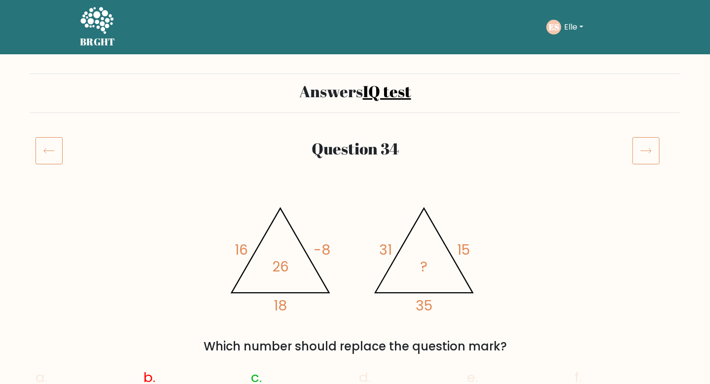
click at [54, 150] on icon at bounding box center [49, 151] width 27 height 28
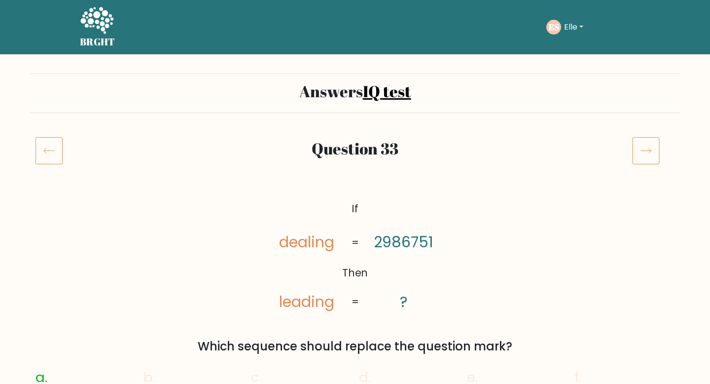
click at [53, 157] on icon at bounding box center [49, 151] width 27 height 28
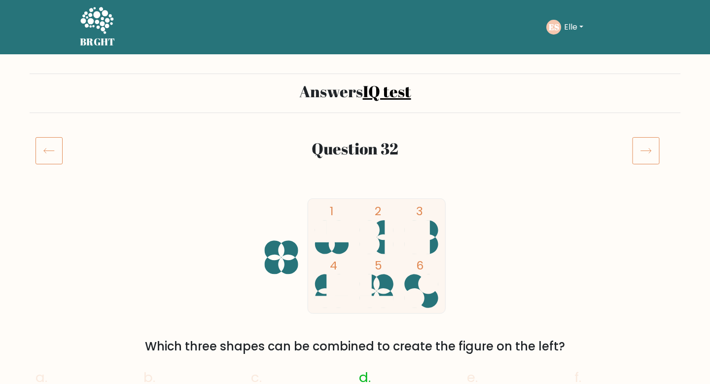
click at [40, 143] on icon at bounding box center [49, 151] width 27 height 28
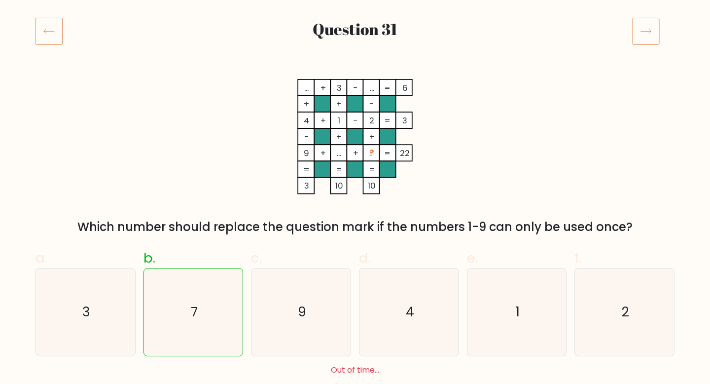
scroll to position [119, 0]
click at [37, 37] on icon at bounding box center [49, 32] width 27 height 28
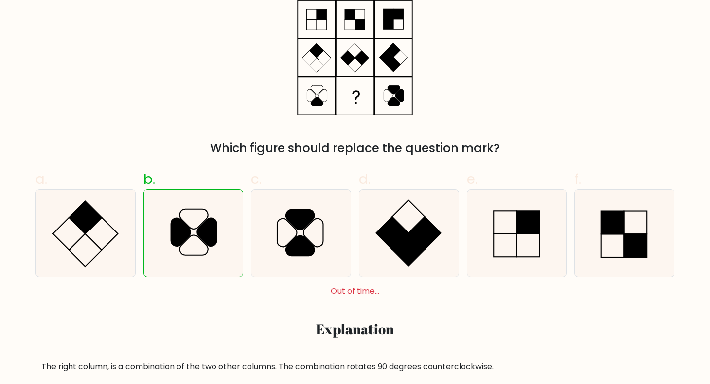
scroll to position [80, 0]
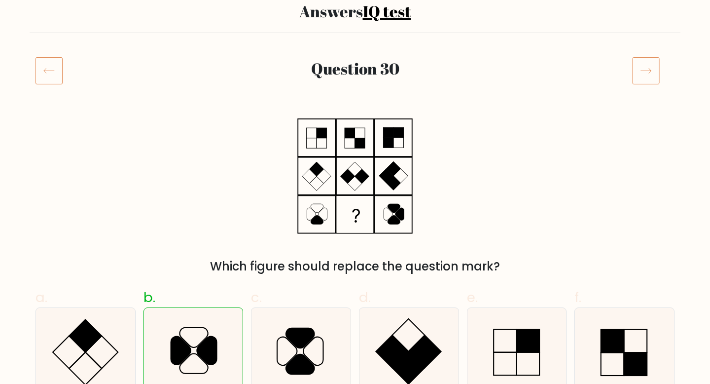
click at [55, 78] on icon at bounding box center [49, 71] width 27 height 28
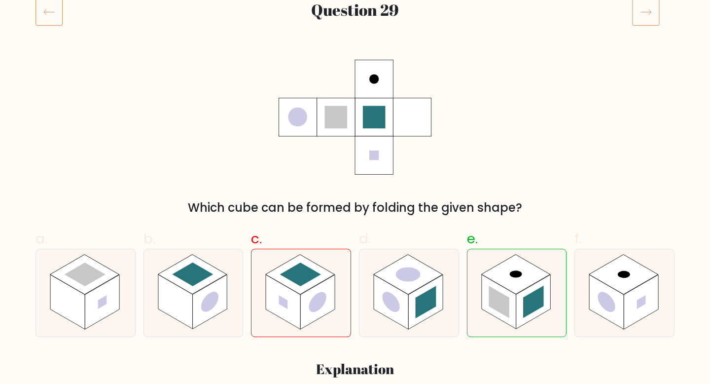
scroll to position [48, 0]
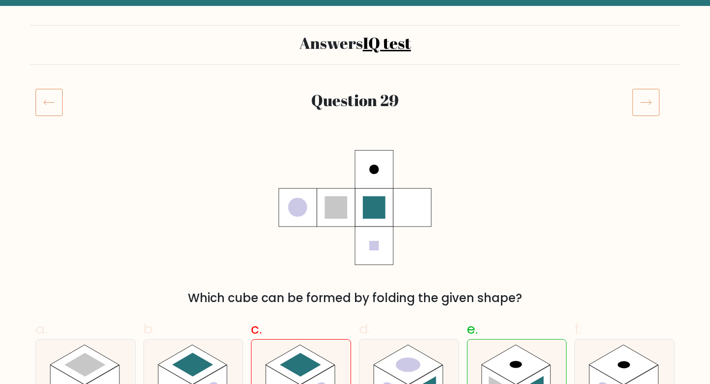
click at [41, 101] on icon at bounding box center [49, 102] width 27 height 28
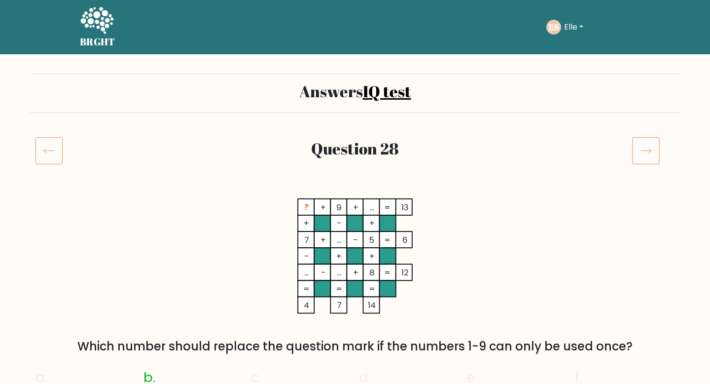
click at [48, 155] on icon at bounding box center [49, 151] width 27 height 28
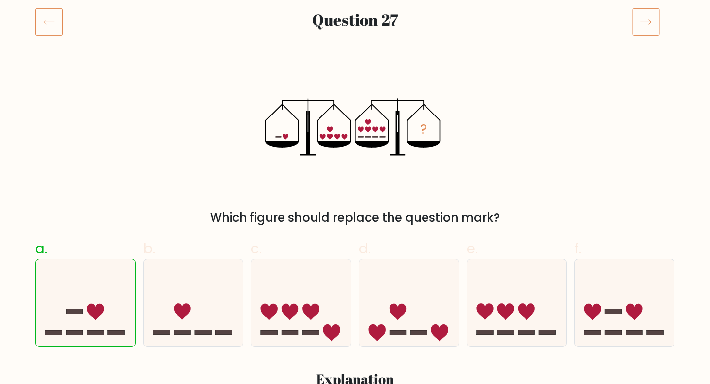
scroll to position [51, 0]
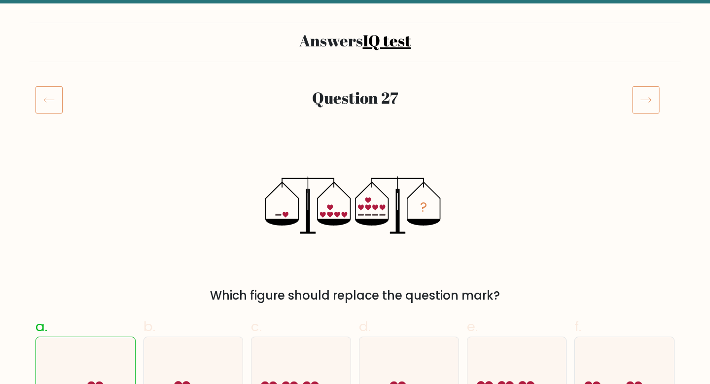
click at [50, 106] on icon at bounding box center [49, 100] width 27 height 28
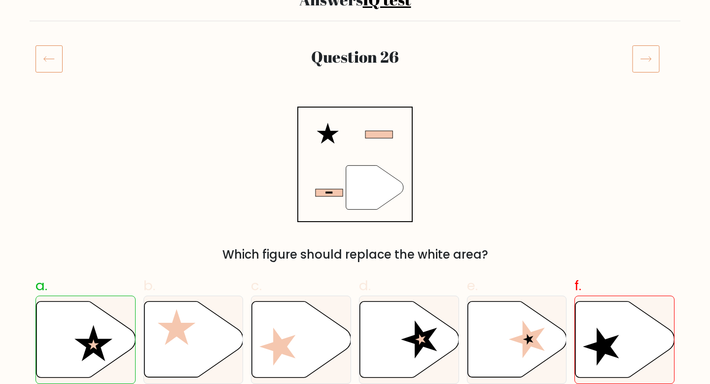
scroll to position [26, 0]
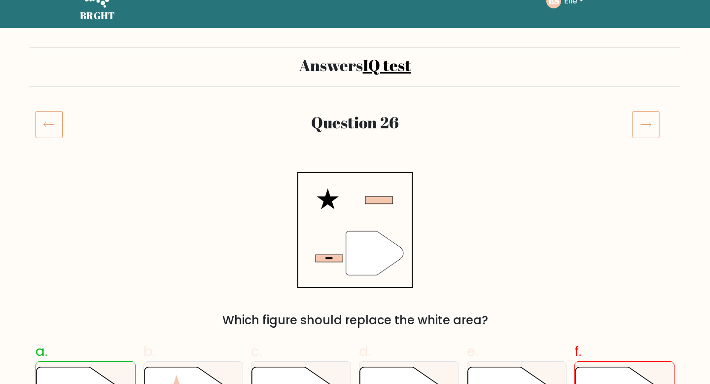
click at [58, 127] on icon at bounding box center [49, 125] width 27 height 28
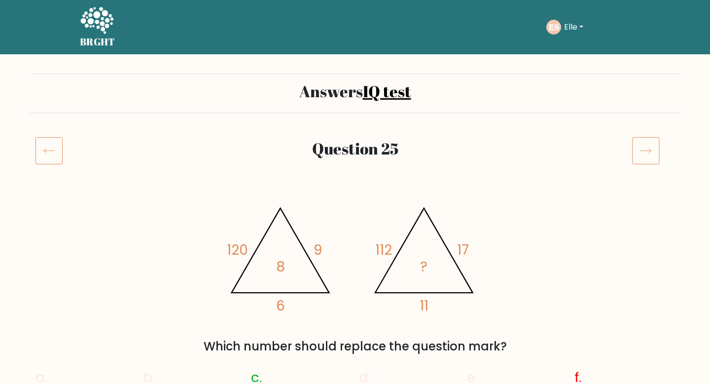
click at [48, 161] on icon at bounding box center [49, 151] width 27 height 28
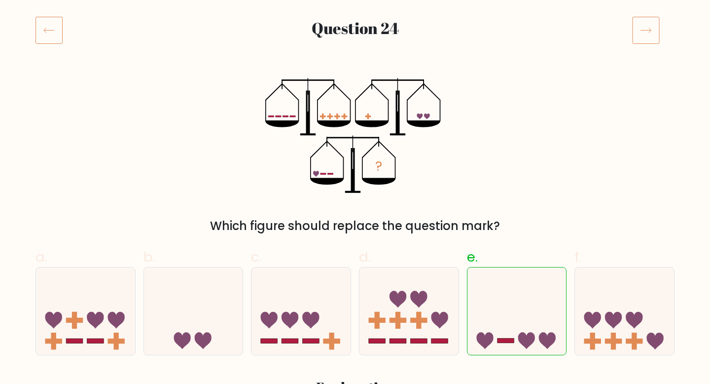
scroll to position [75, 0]
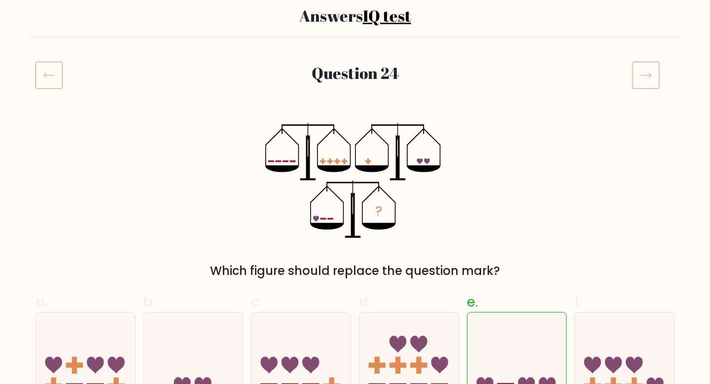
click at [46, 79] on icon at bounding box center [49, 75] width 27 height 28
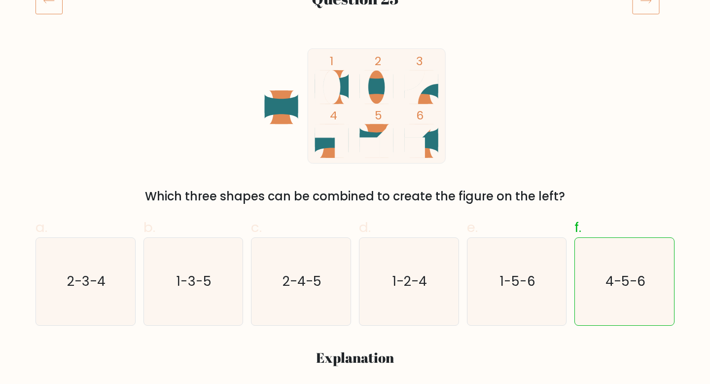
scroll to position [67, 0]
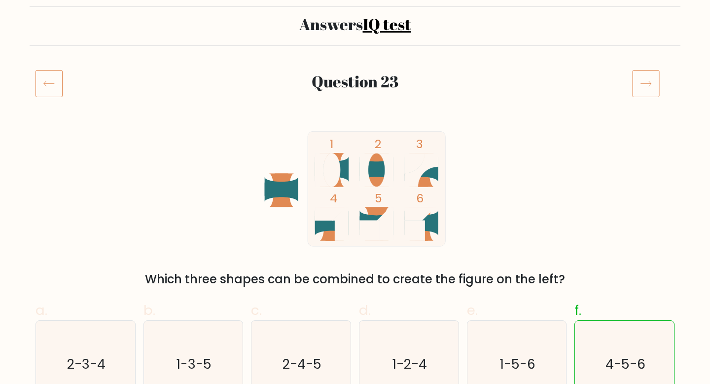
click at [31, 79] on div at bounding box center [57, 84] width 54 height 28
click at [47, 78] on icon at bounding box center [49, 84] width 27 height 28
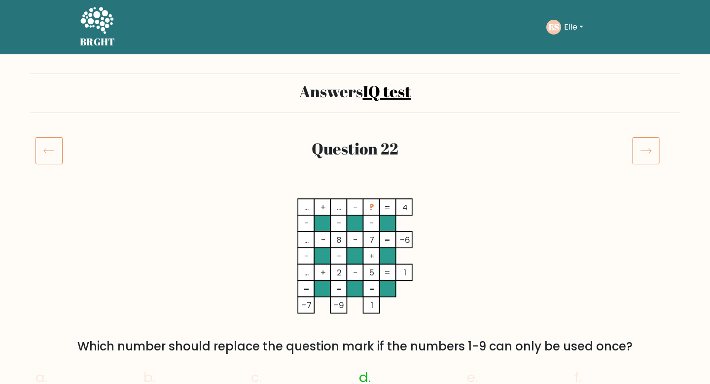
click at [55, 146] on icon at bounding box center [49, 151] width 27 height 28
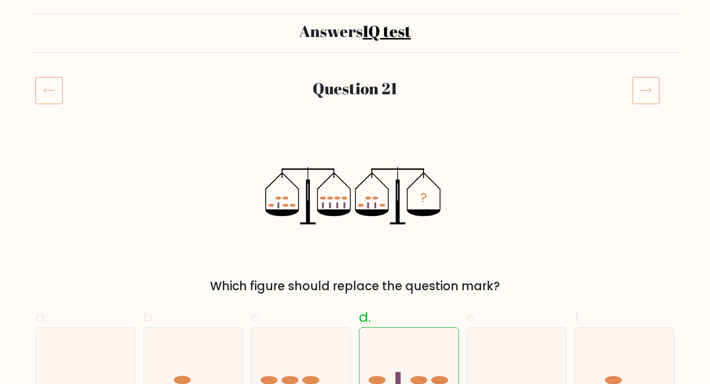
scroll to position [4, 0]
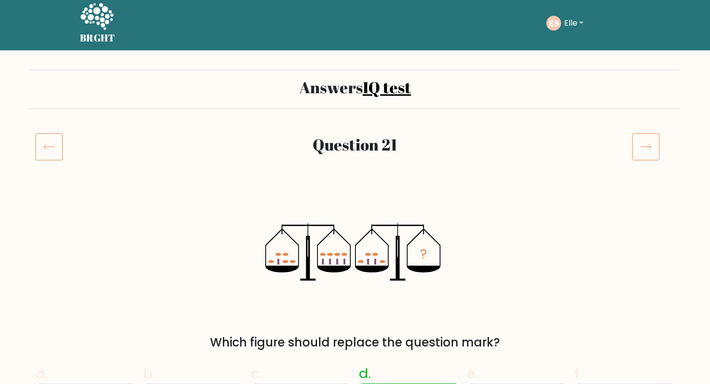
click at [45, 134] on rect at bounding box center [49, 147] width 27 height 27
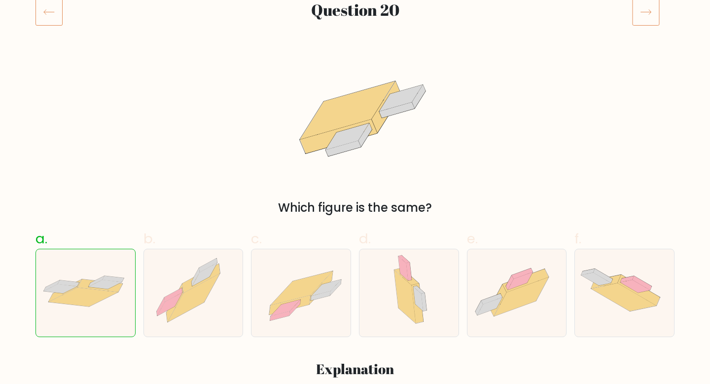
scroll to position [40, 0]
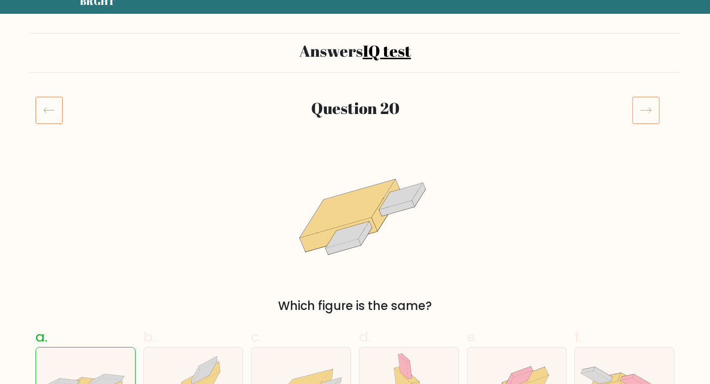
click at [40, 114] on icon at bounding box center [49, 110] width 27 height 28
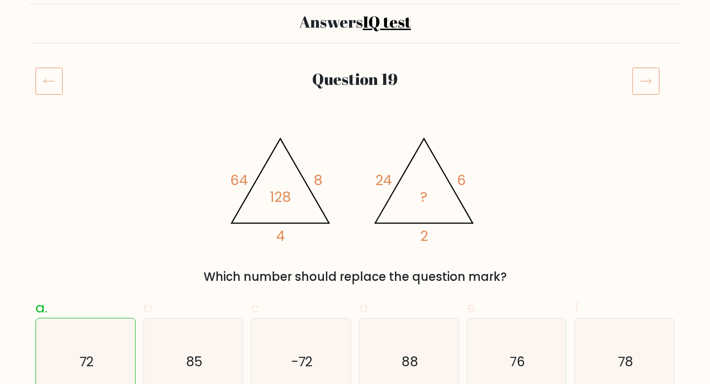
scroll to position [62, 0]
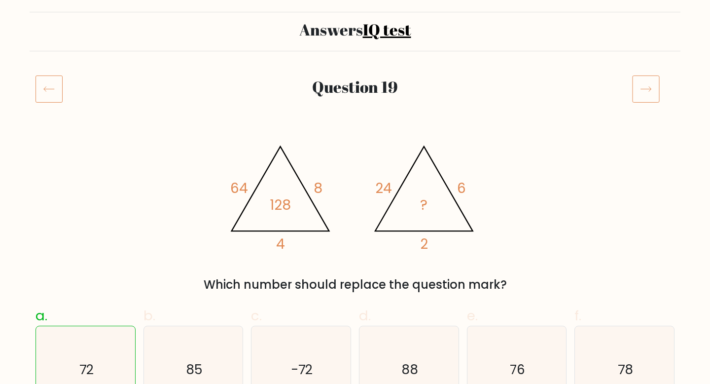
click at [32, 87] on div at bounding box center [57, 89] width 54 height 28
click at [42, 91] on icon at bounding box center [49, 89] width 27 height 28
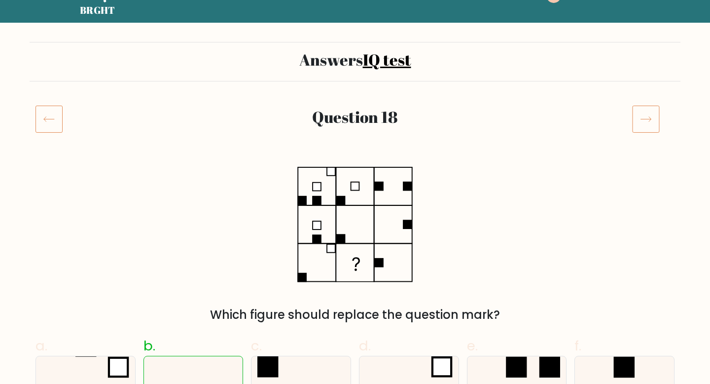
scroll to position [7, 0]
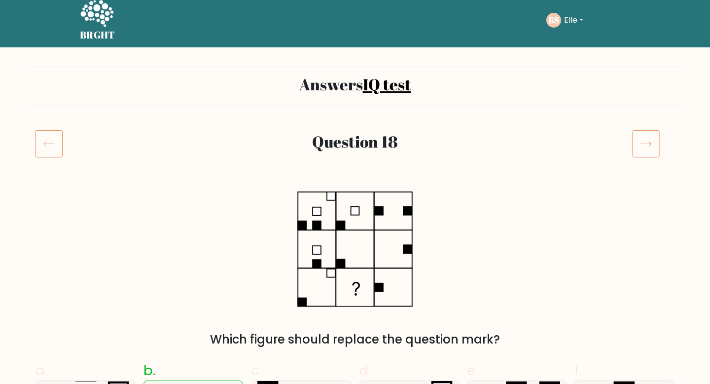
click at [52, 154] on icon at bounding box center [49, 144] width 27 height 28
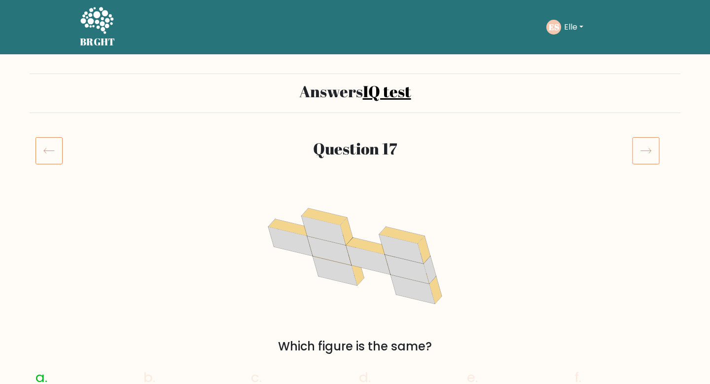
click at [52, 160] on icon at bounding box center [49, 151] width 27 height 28
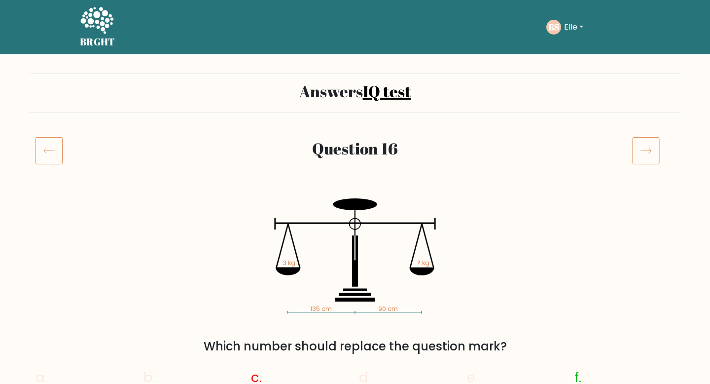
click at [34, 159] on div at bounding box center [57, 151] width 54 height 28
click at [38, 146] on icon at bounding box center [49, 151] width 27 height 28
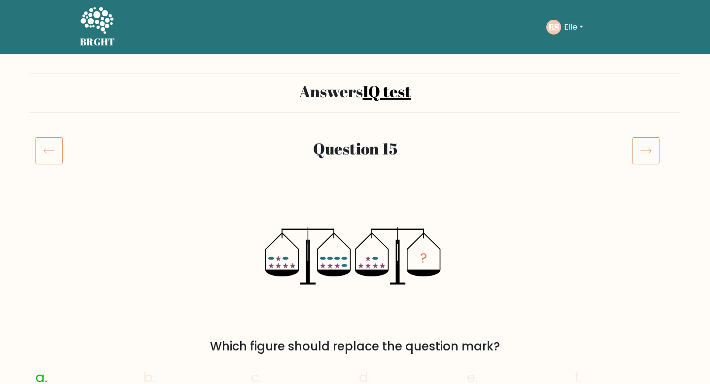
click at [57, 163] on icon at bounding box center [49, 151] width 27 height 28
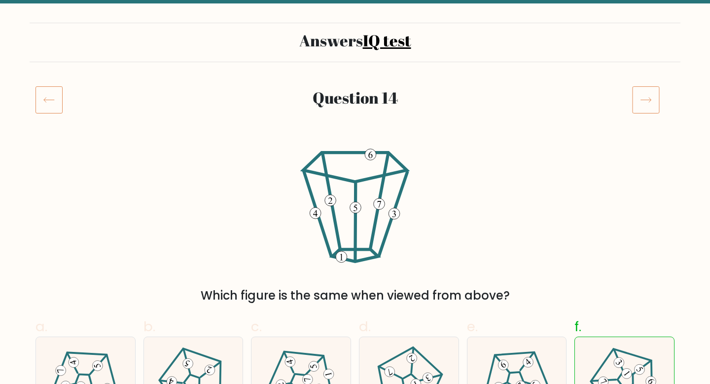
scroll to position [8, 0]
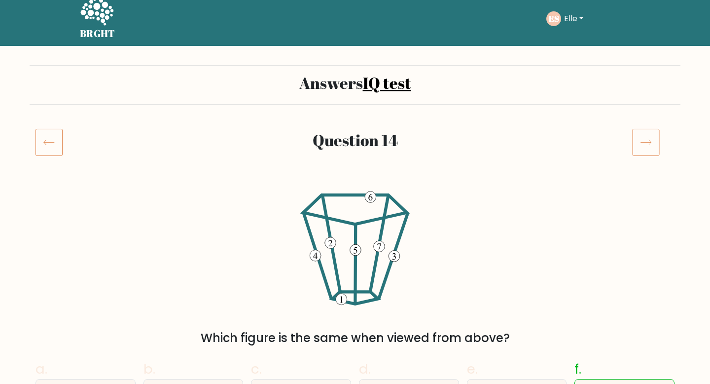
click at [42, 136] on icon at bounding box center [49, 142] width 27 height 28
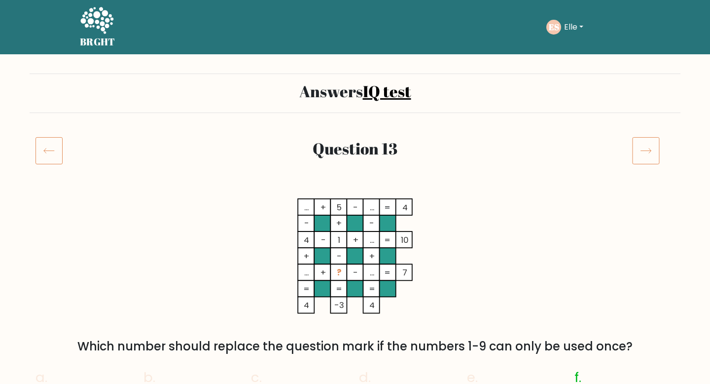
click at [56, 156] on icon at bounding box center [49, 151] width 27 height 28
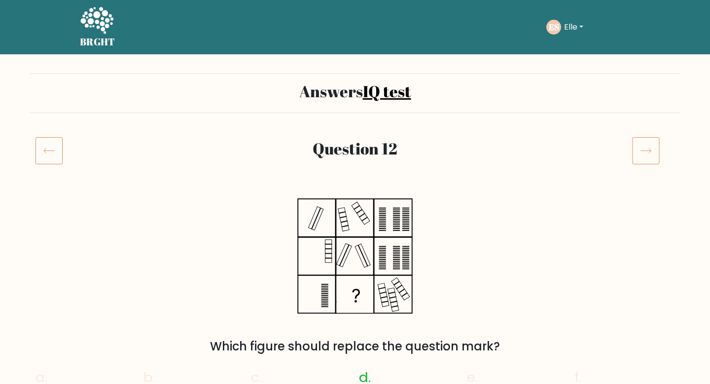
click at [38, 149] on icon at bounding box center [49, 151] width 27 height 28
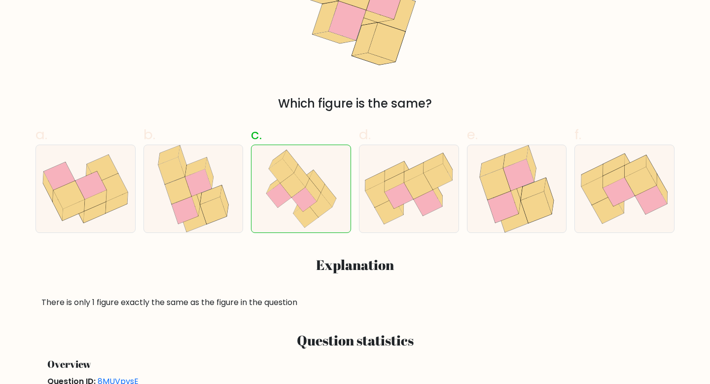
scroll to position [49, 0]
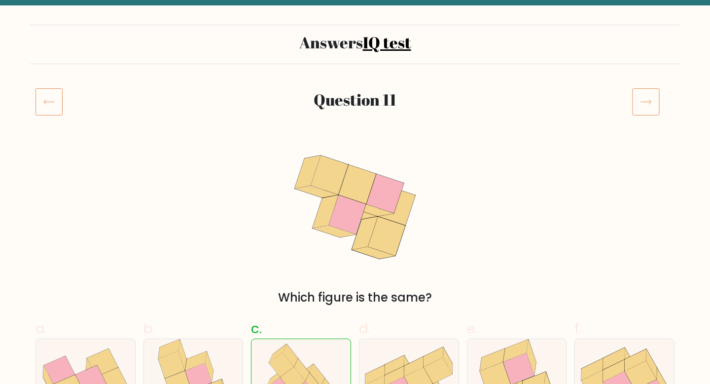
click at [41, 105] on icon at bounding box center [49, 102] width 27 height 28
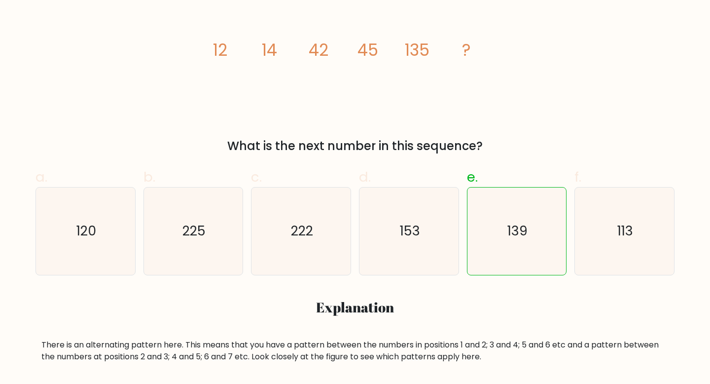
scroll to position [140, 0]
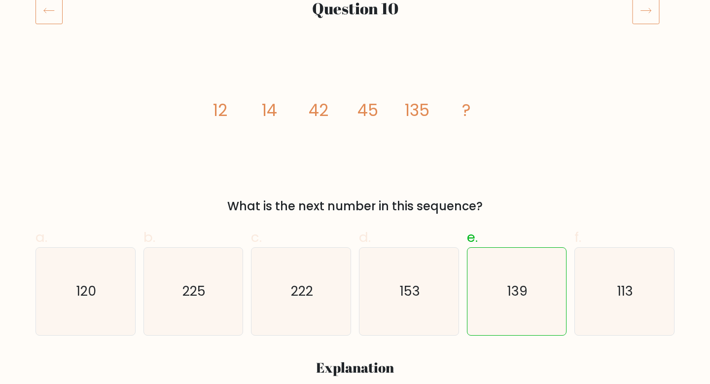
click at [43, 21] on icon at bounding box center [49, 11] width 27 height 28
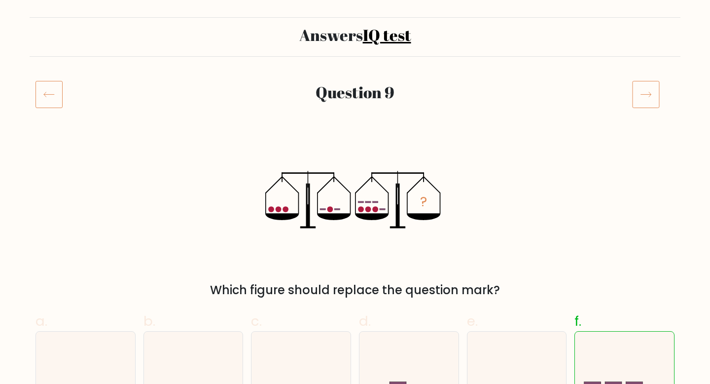
scroll to position [43, 0]
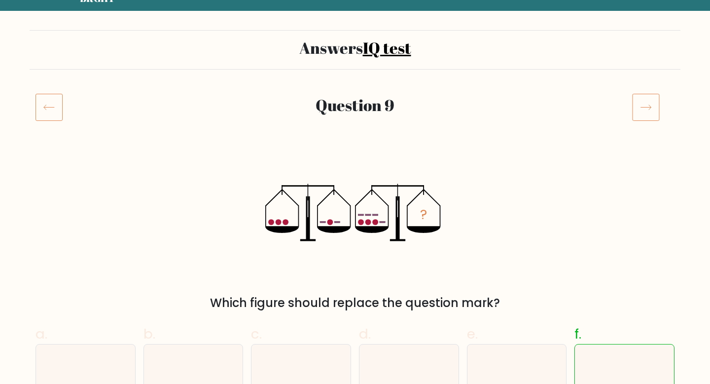
click at [50, 111] on icon at bounding box center [49, 107] width 27 height 28
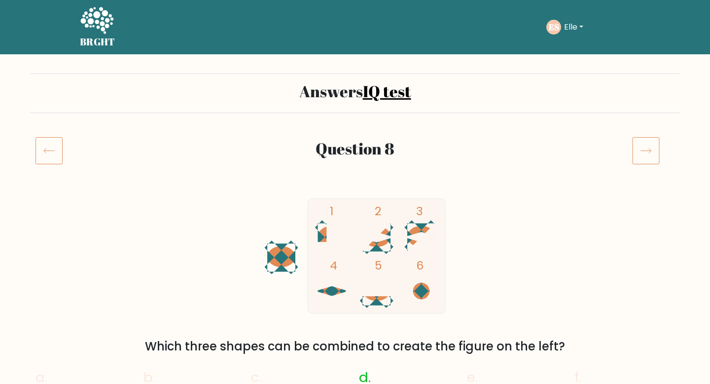
click at [36, 156] on icon at bounding box center [49, 151] width 27 height 28
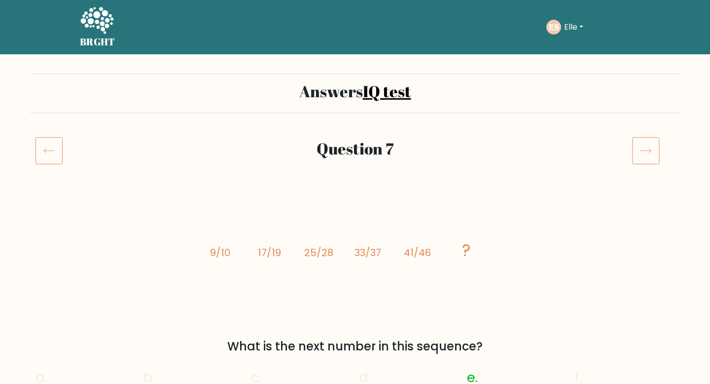
click at [48, 148] on icon at bounding box center [49, 151] width 27 height 28
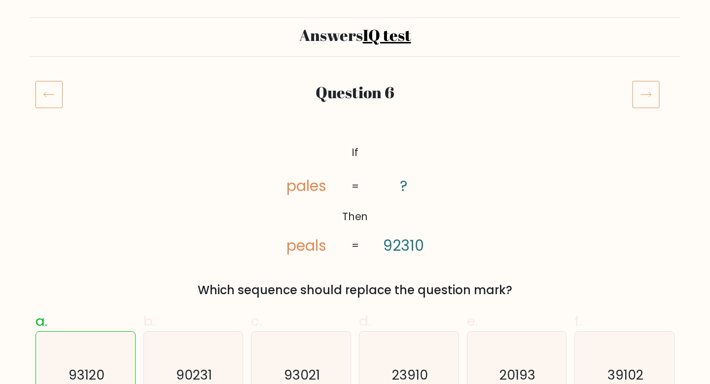
scroll to position [55, 0]
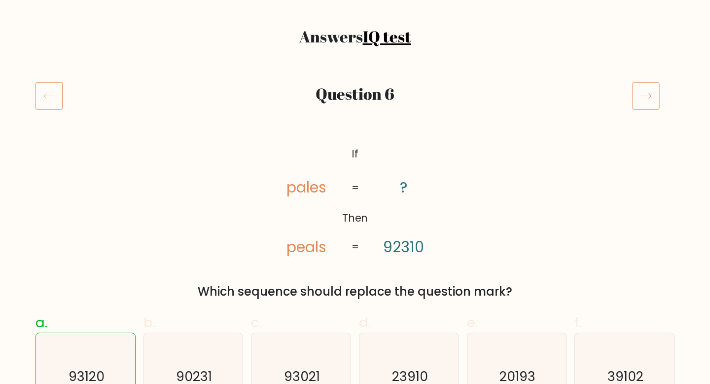
click at [59, 84] on icon at bounding box center [49, 96] width 27 height 28
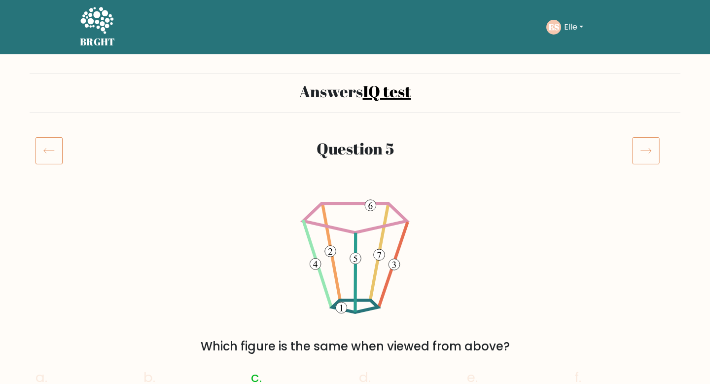
click at [50, 151] on icon at bounding box center [49, 151] width 27 height 28
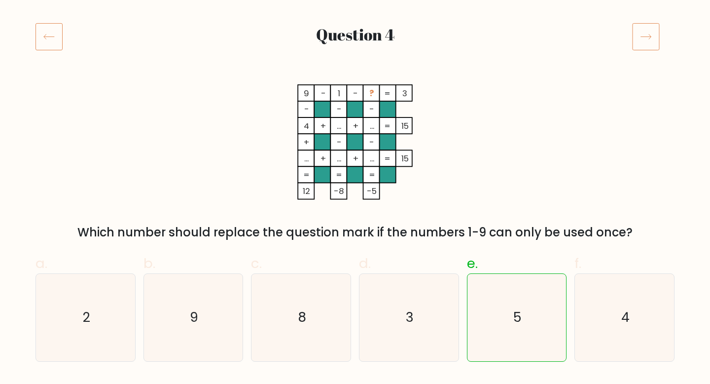
scroll to position [21, 0]
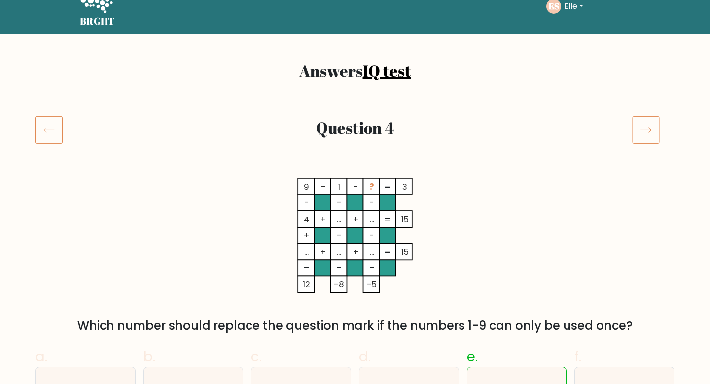
click at [46, 134] on icon at bounding box center [49, 130] width 27 height 28
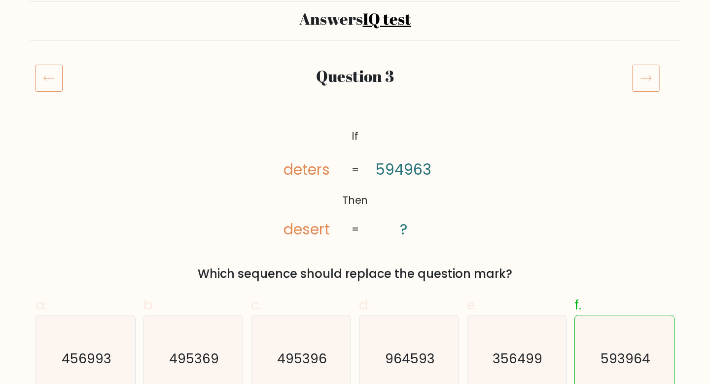
scroll to position [22, 0]
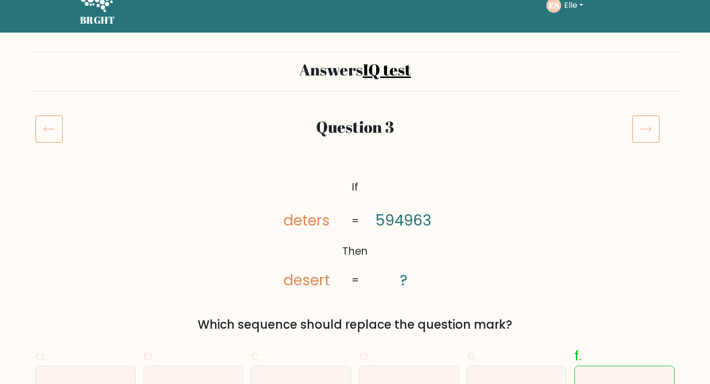
click at [46, 134] on icon at bounding box center [49, 129] width 27 height 28
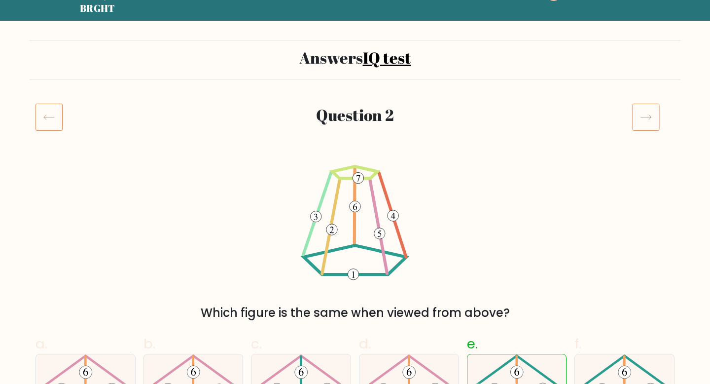
scroll to position [26, 0]
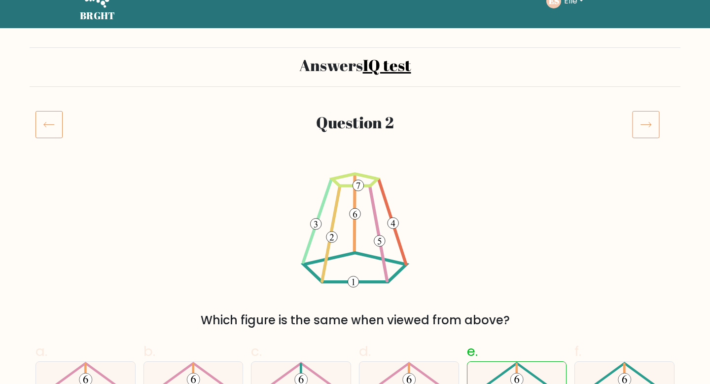
click at [40, 116] on icon at bounding box center [49, 125] width 27 height 28
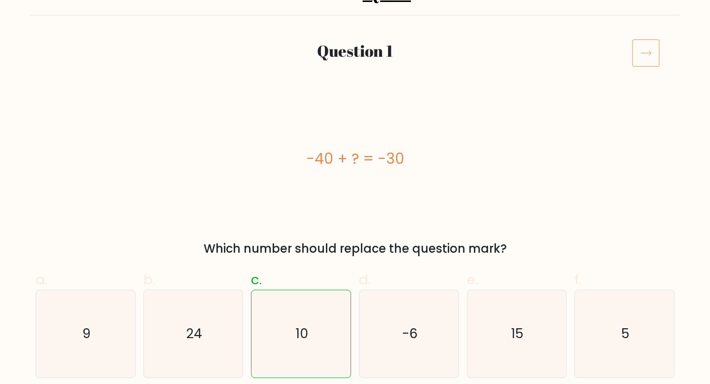
scroll to position [9, 0]
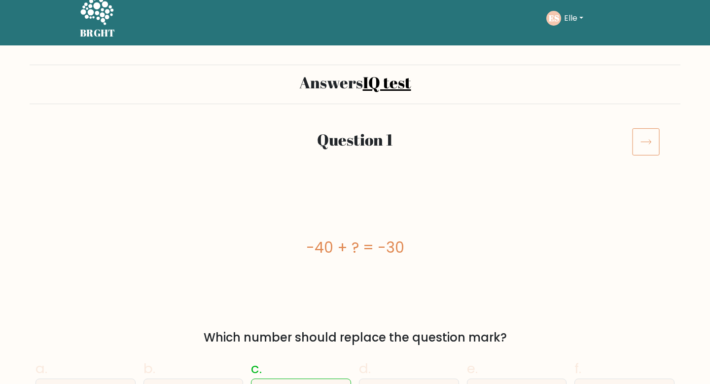
click at [591, 24] on div "ES Elle Dashboard Profile Settings Logout" at bounding box center [589, 18] width 84 height 23
click at [577, 16] on button "Elle" at bounding box center [573, 18] width 25 height 13
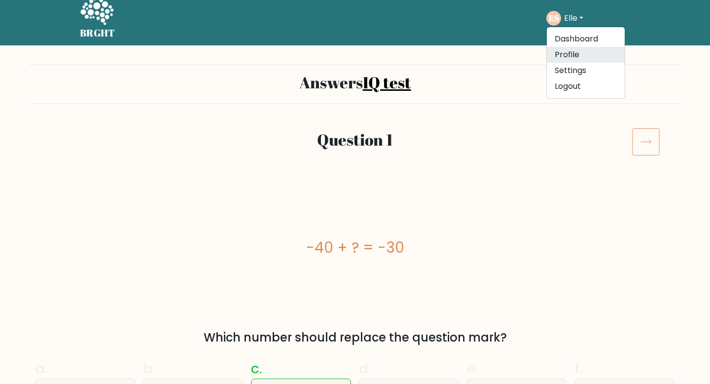
click at [573, 56] on link "Profile" at bounding box center [586, 55] width 78 height 16
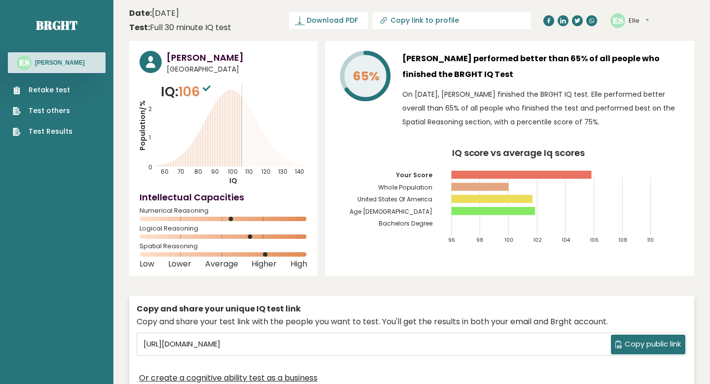
click at [60, 132] on link "Test Results" at bounding box center [43, 131] width 60 height 10
click at [627, 19] on div "ES Elle Dashboard Profile Settings Logout" at bounding box center [630, 20] width 38 height 15
click at [625, 19] on circle at bounding box center [618, 20] width 15 height 15
click at [72, 21] on link "Brght" at bounding box center [56, 25] width 41 height 16
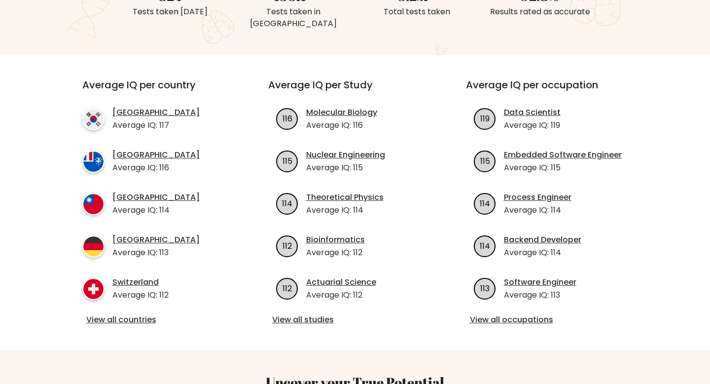
scroll to position [303, 0]
click at [492, 314] on link "View all occupations" at bounding box center [553, 320] width 166 height 12
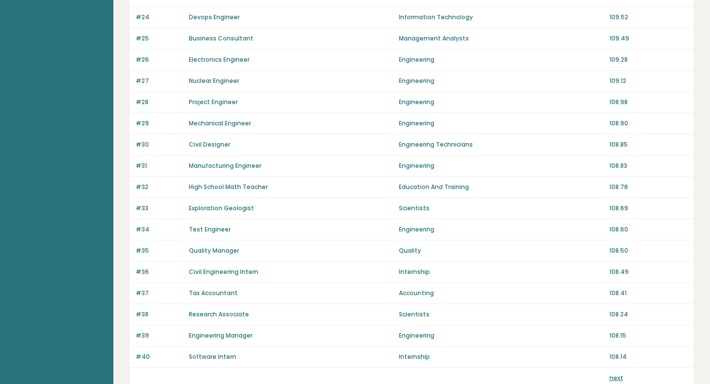
scroll to position [675, 0]
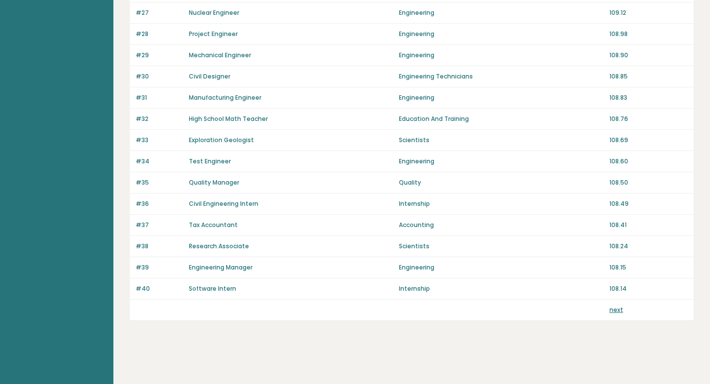
click at [613, 309] on link "next" at bounding box center [617, 309] width 14 height 8
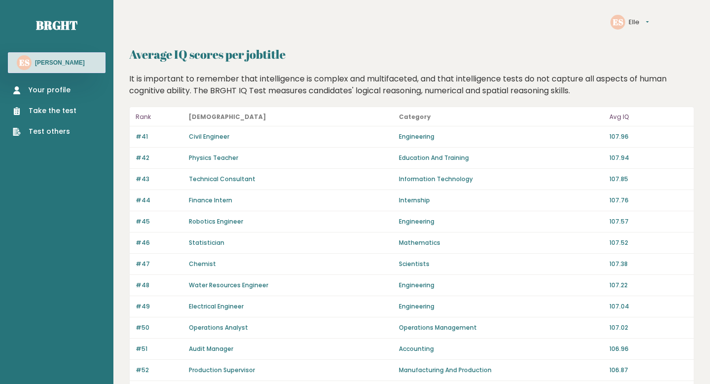
click at [59, 63] on h3 "[PERSON_NAME]" at bounding box center [60, 63] width 50 height 8
click at [632, 20] on button "Elle" at bounding box center [639, 22] width 20 height 10
click at [639, 37] on link "Settings" at bounding box center [653, 36] width 48 height 10
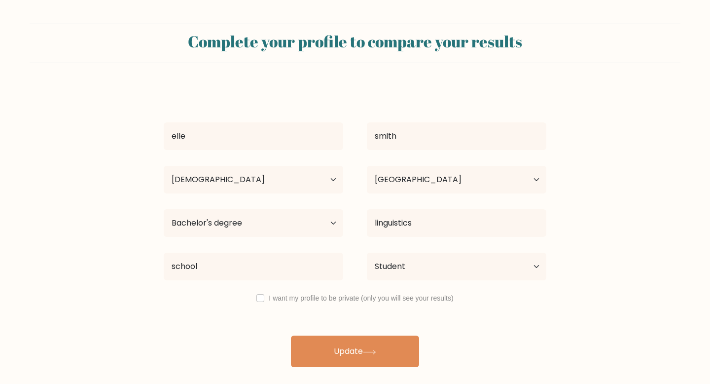
select select "18_24"
select select "US"
select select "bachelors_degree"
select select "student"
click at [380, 297] on label "I want my profile to be private (only you will see your results)" at bounding box center [361, 298] width 185 height 8
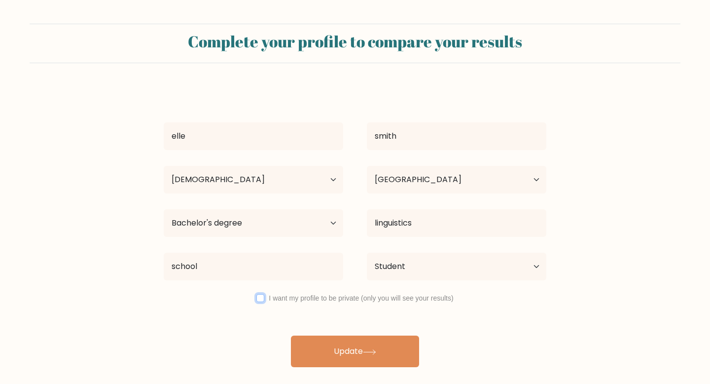
click at [261, 298] on input "checkbox" at bounding box center [261, 298] width 8 height 8
checkbox input "true"
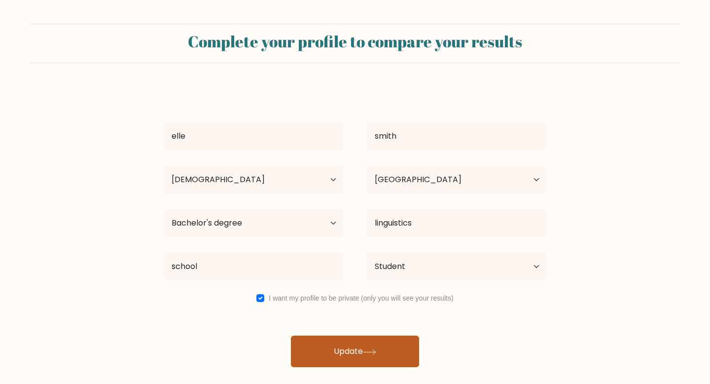
click at [342, 350] on button "Update" at bounding box center [355, 351] width 128 height 32
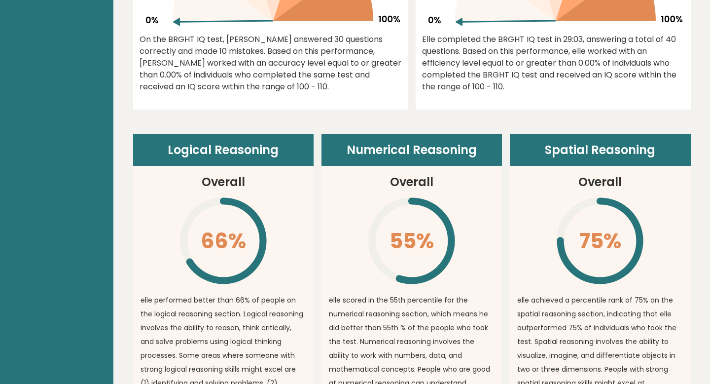
scroll to position [562, 0]
